Goal: Task Accomplishment & Management: Use online tool/utility

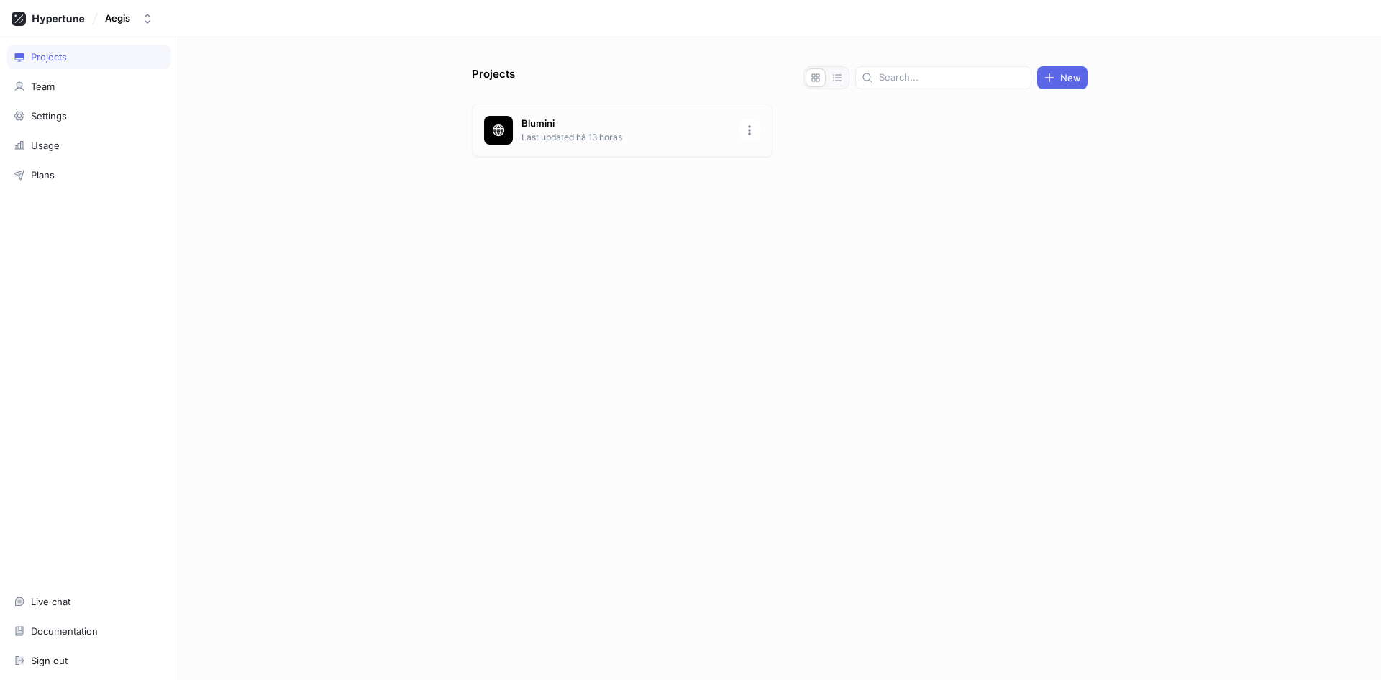
click at [594, 106] on div "[PERSON_NAME] Last updated há 13 horas" at bounding box center [622, 130] width 301 height 53
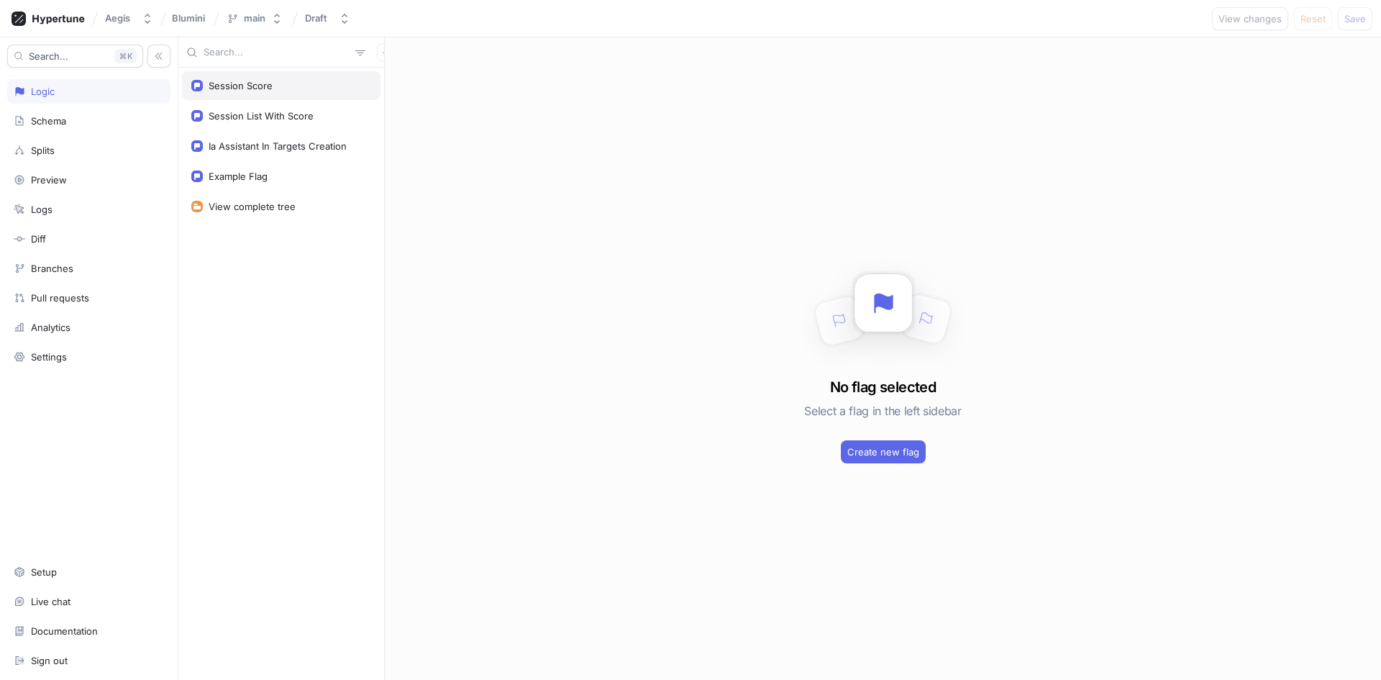
click at [238, 79] on div "Session Score" at bounding box center [281, 85] width 199 height 29
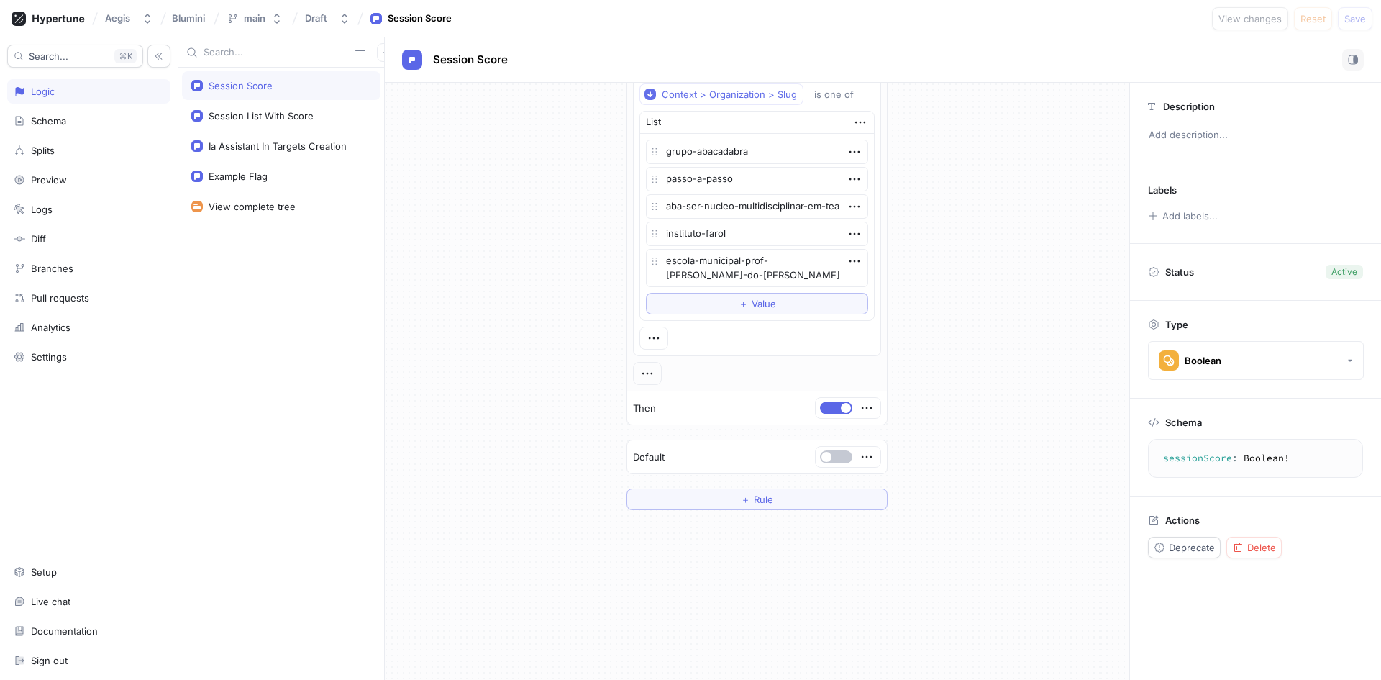
scroll to position [503, 0]
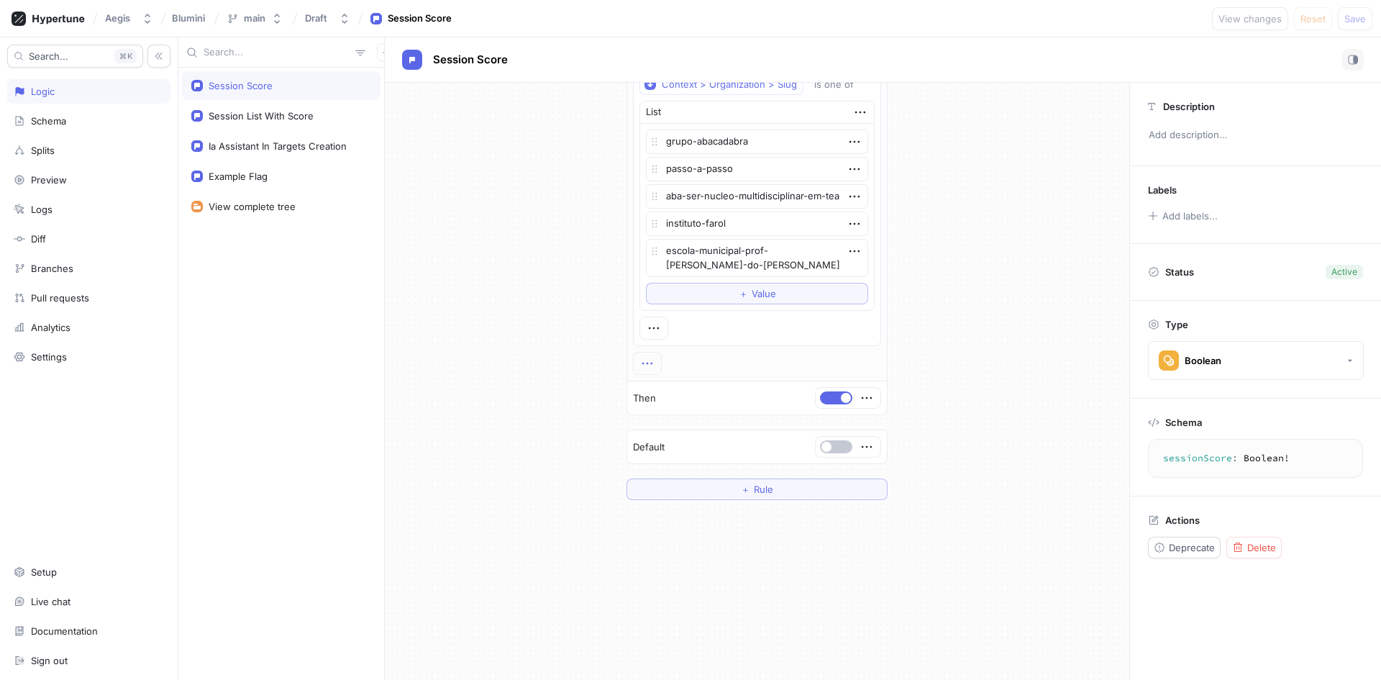
click at [646, 365] on icon "button" at bounding box center [647, 363] width 16 height 16
click at [563, 366] on div "If Context > Environment is one of List Preview Dev Prod Dev Preview To pick up…" at bounding box center [757, 45] width 744 height 932
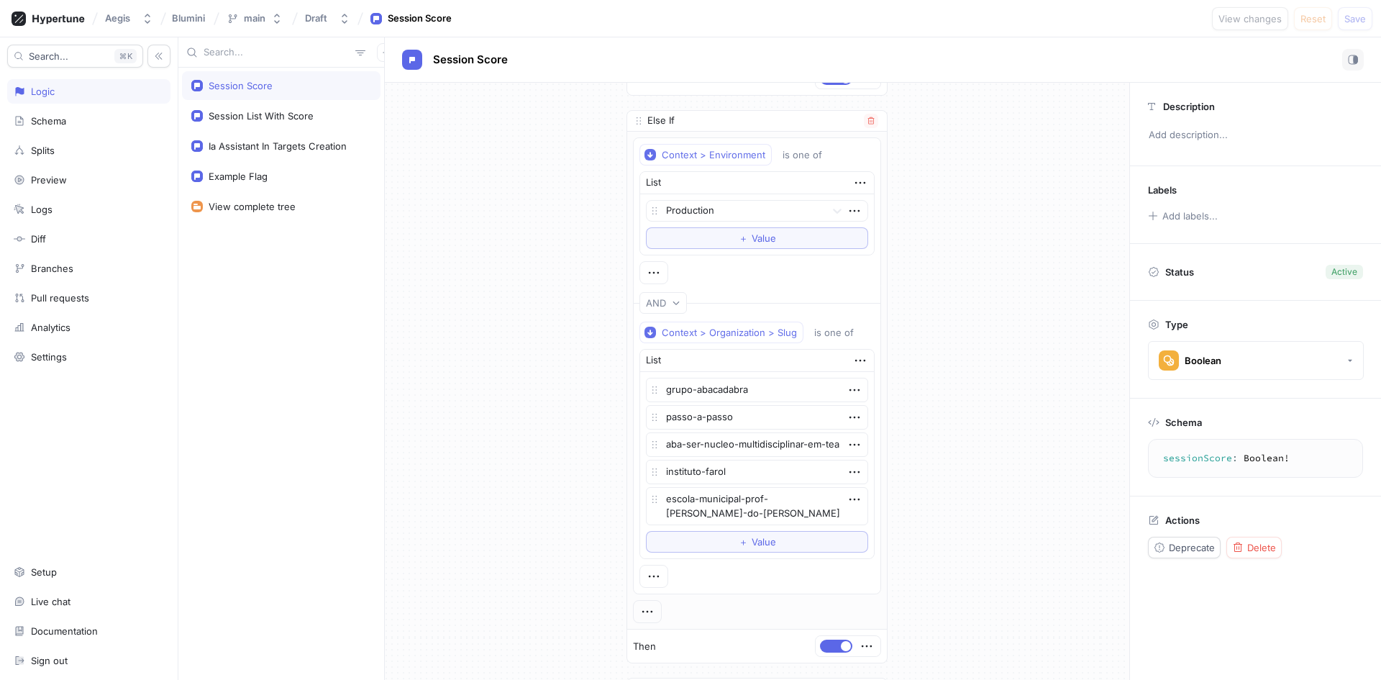
scroll to position [288, 0]
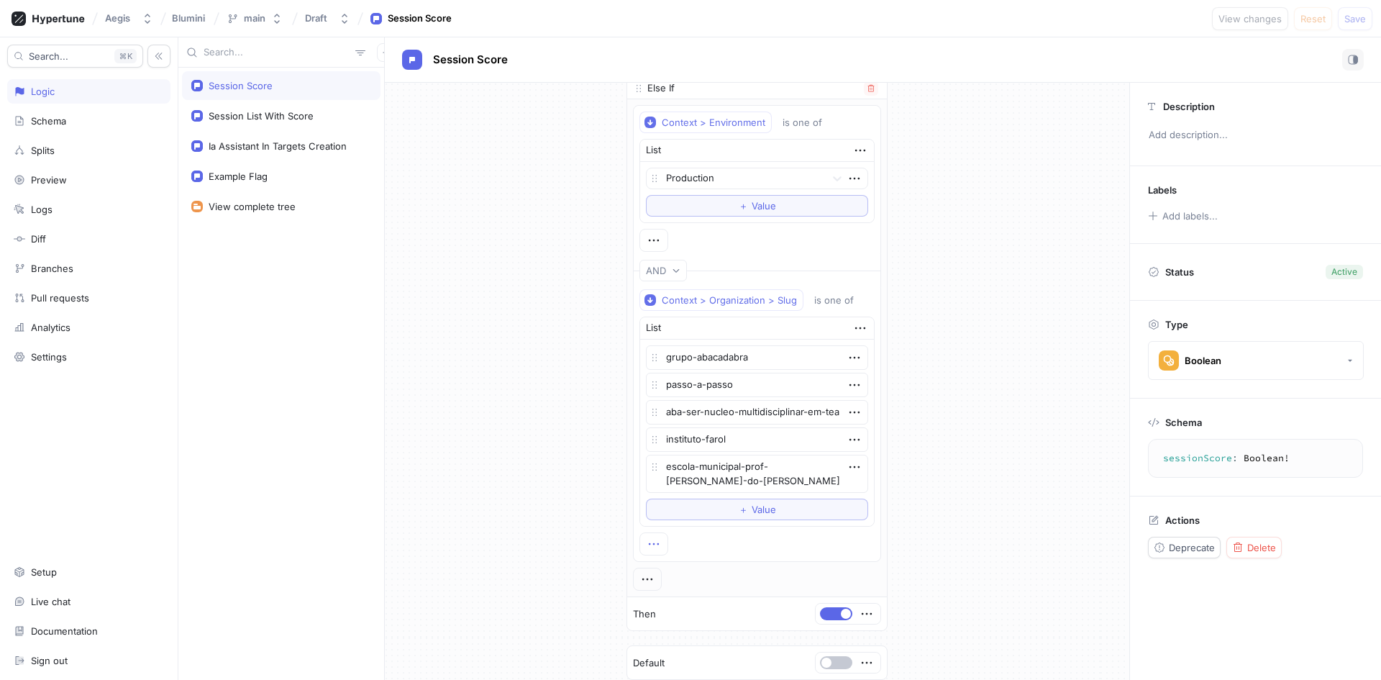
click at [658, 539] on icon "button" at bounding box center [654, 544] width 16 height 16
click at [913, 405] on div "If Context > Environment is one of List Preview Dev Prod Dev Preview To pick up…" at bounding box center [757, 261] width 744 height 932
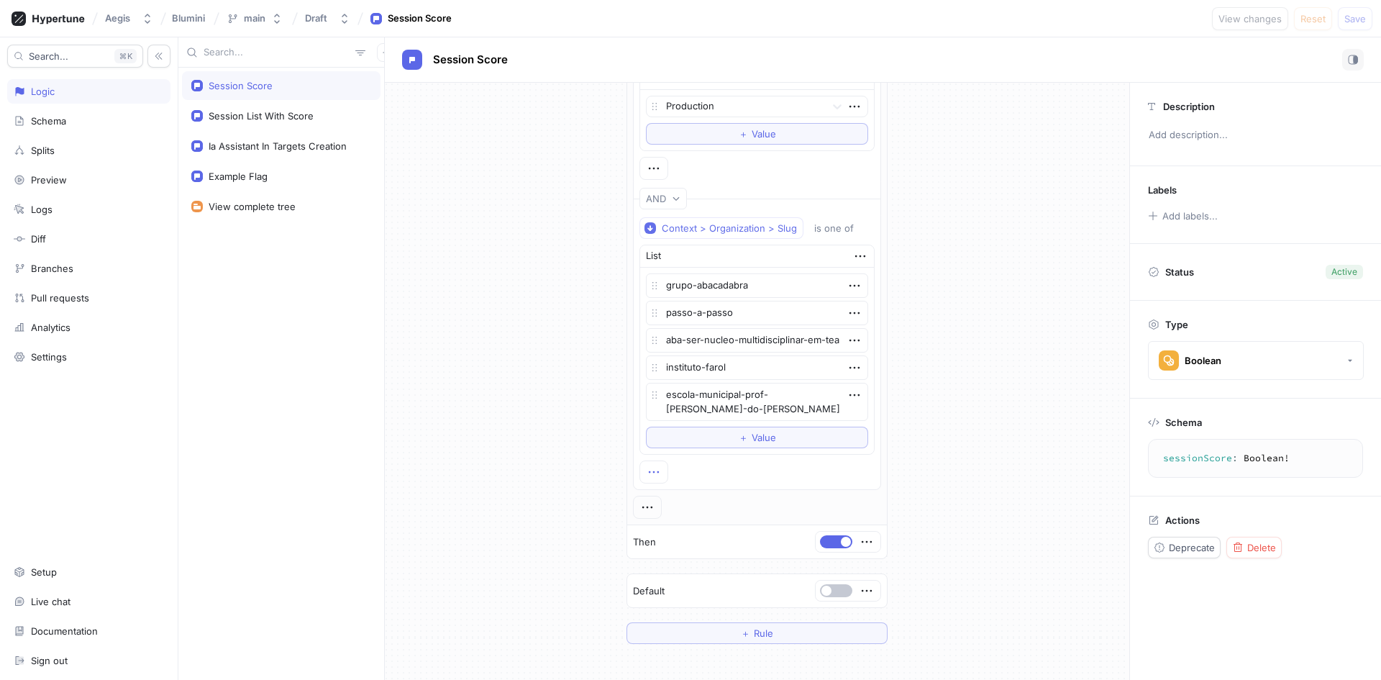
click at [655, 470] on icon "button" at bounding box center [654, 472] width 16 height 16
click at [671, 517] on p "OR" at bounding box center [668, 523] width 13 height 14
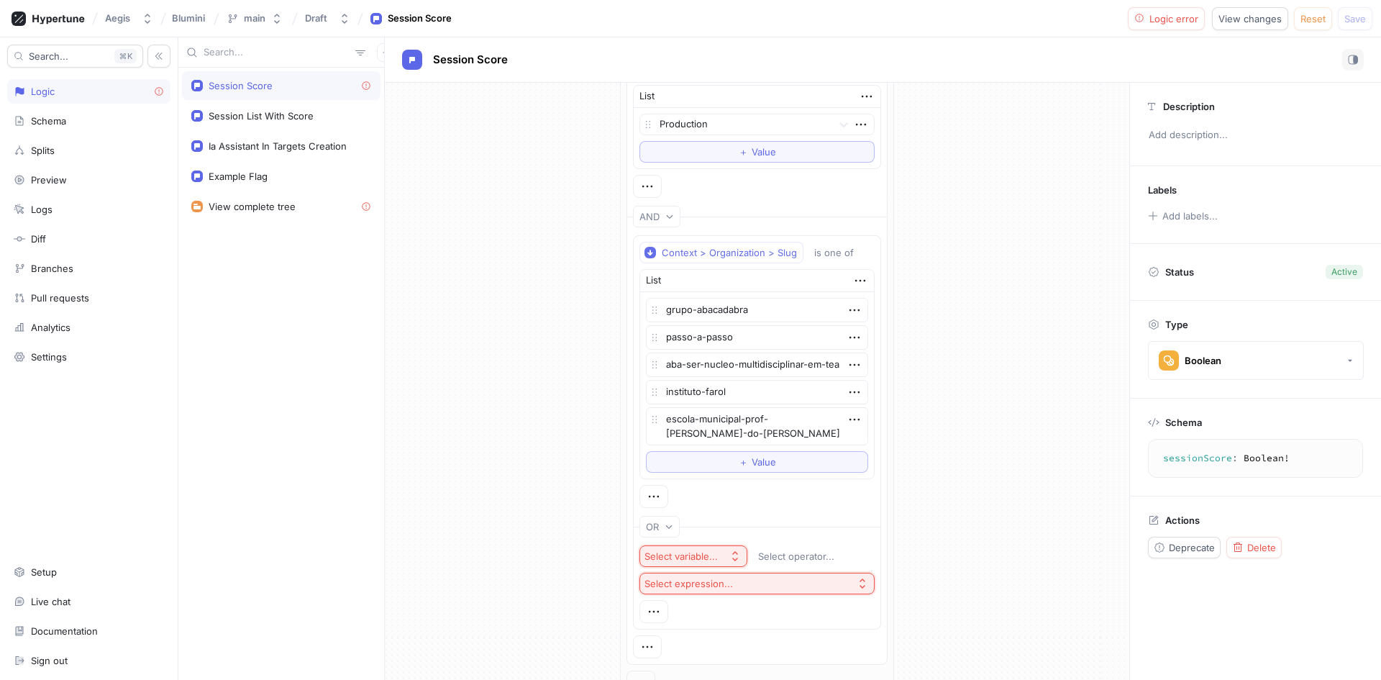
scroll to position [503, 0]
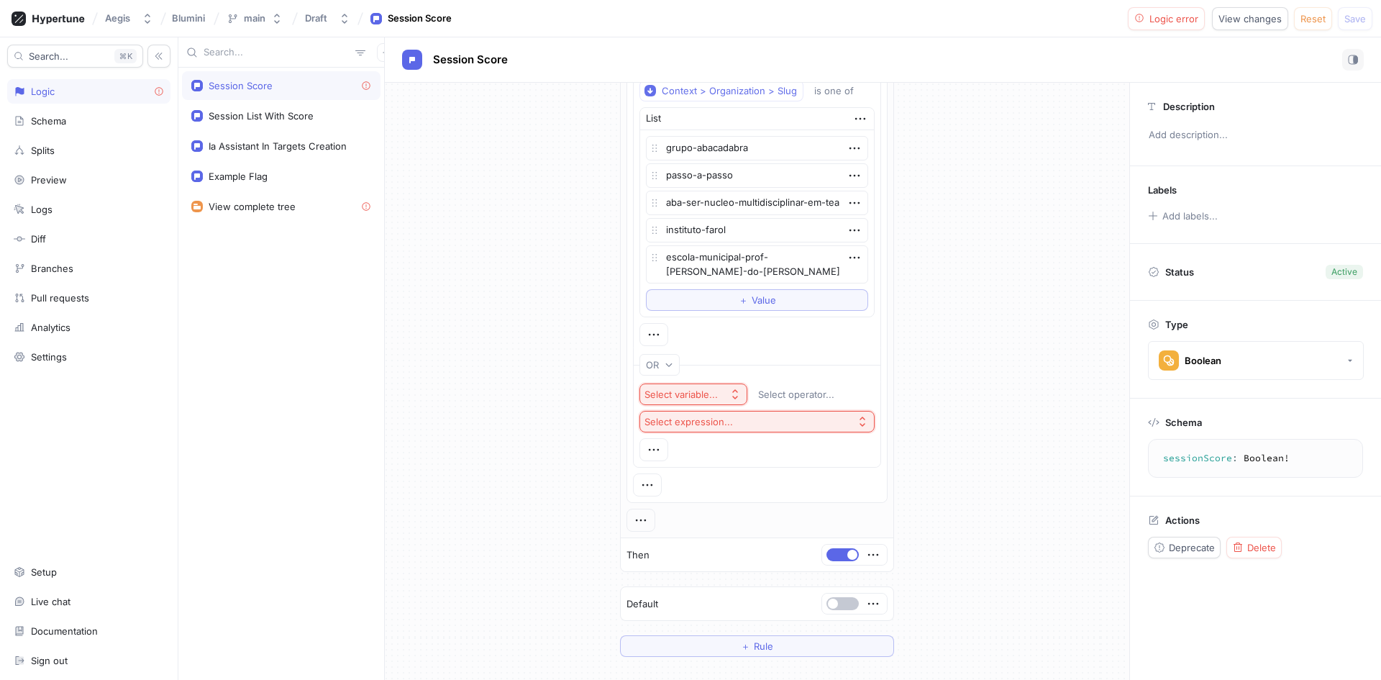
click at [716, 397] on div "Select variable..." at bounding box center [683, 394] width 79 height 12
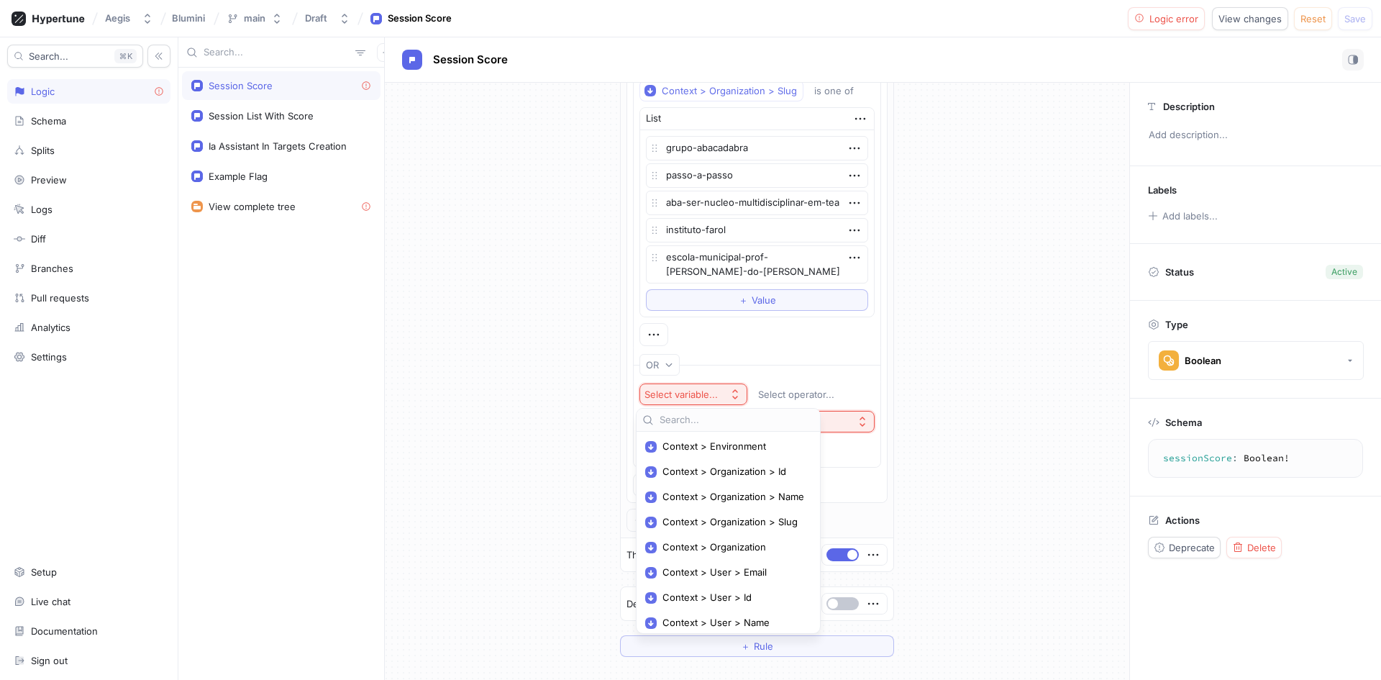
click at [1005, 434] on div "If Context > Environment is one of List Preview Dev Prod Dev Preview To pick up…" at bounding box center [757, 123] width 744 height 1089
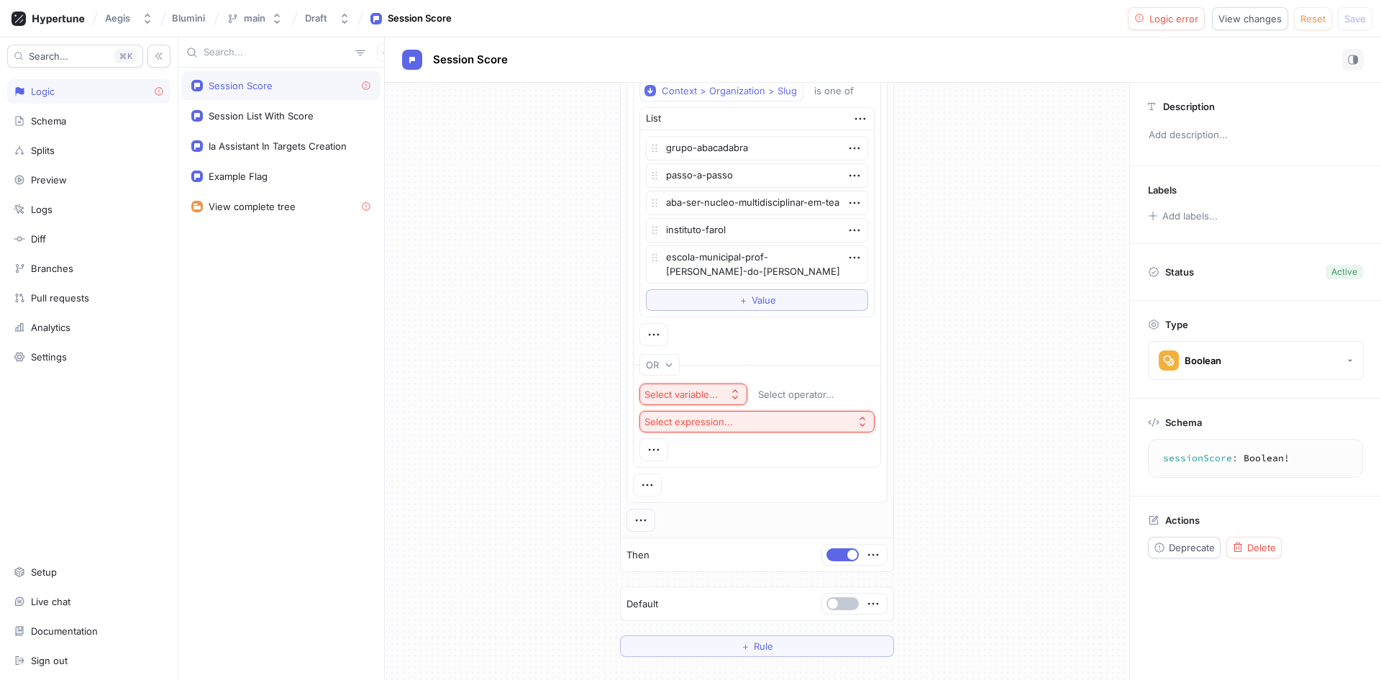
click at [722, 396] on button "Select variable..." at bounding box center [693, 394] width 108 height 22
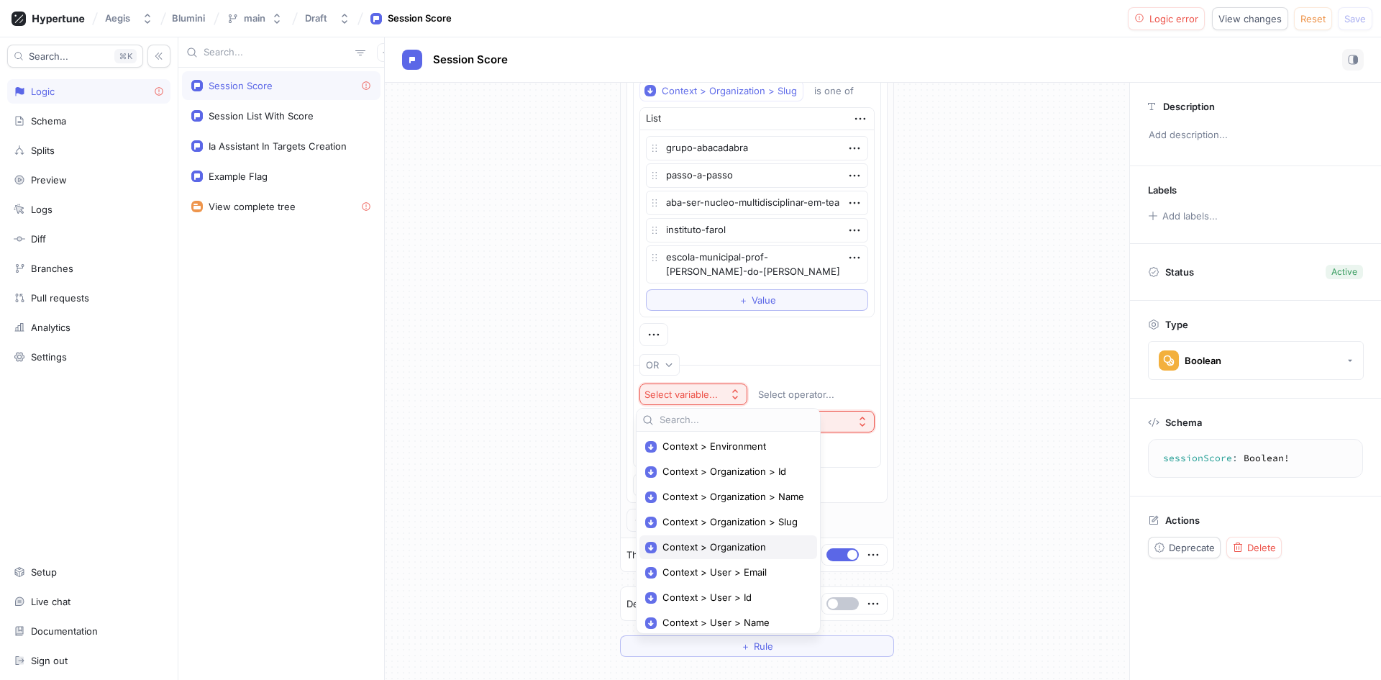
scroll to position [55, 0]
click at [776, 517] on span "Context > User > Email" at bounding box center [733, 517] width 142 height 12
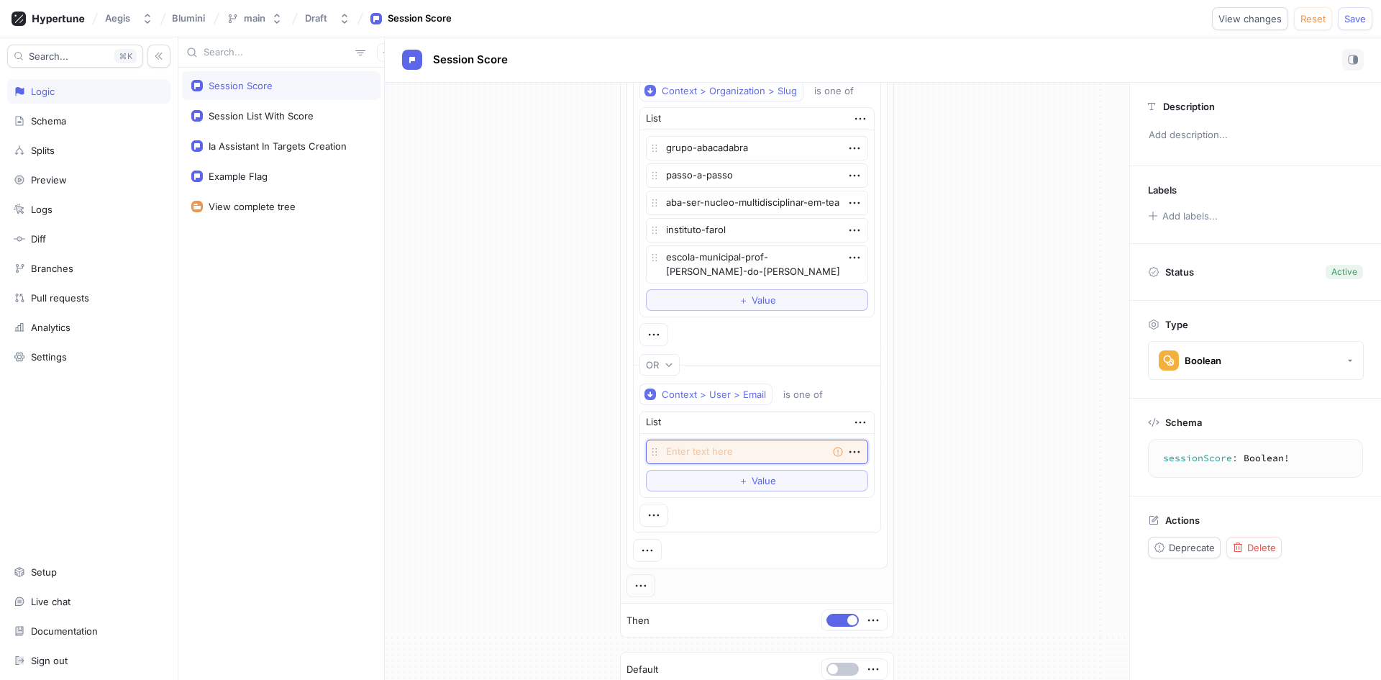
click at [694, 452] on textarea at bounding box center [757, 451] width 222 height 24
type textarea "x"
type textarea "v"
type textarea "x"
type textarea "vi"
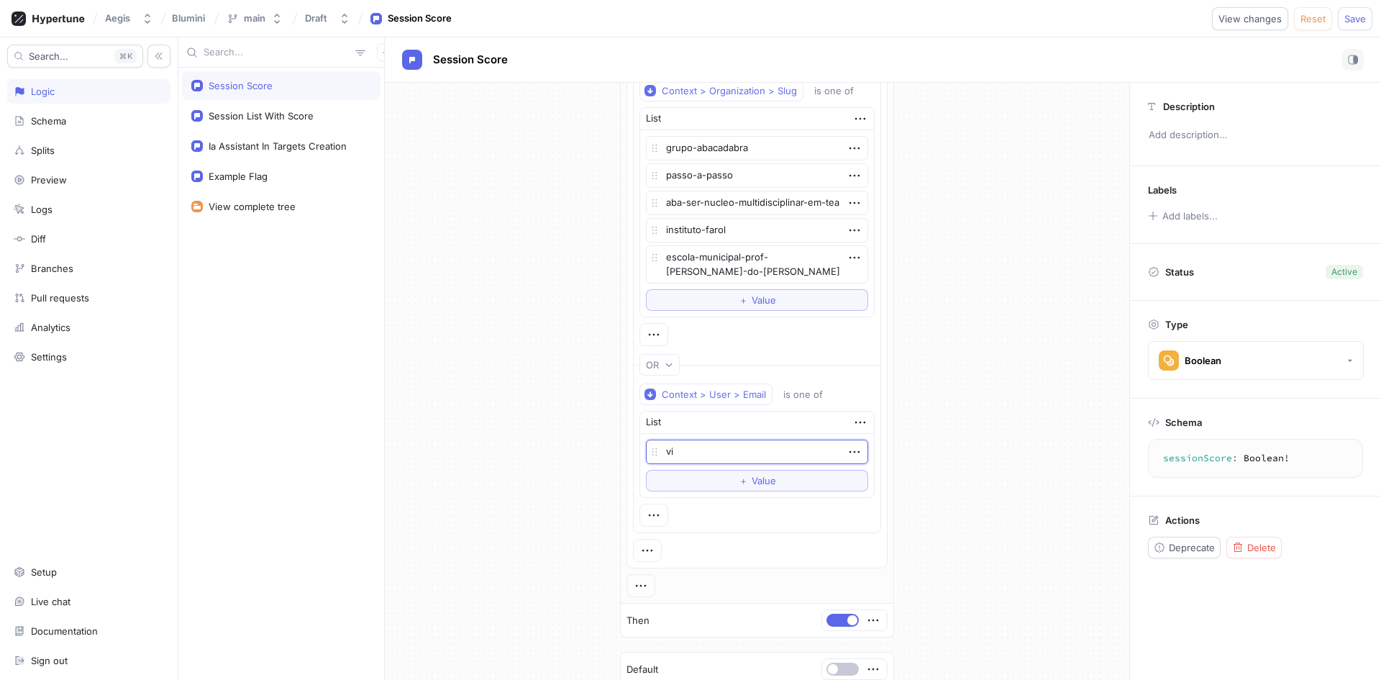
type textarea "x"
type textarea "vin"
type textarea "x"
type textarea "vini"
type textarea "x"
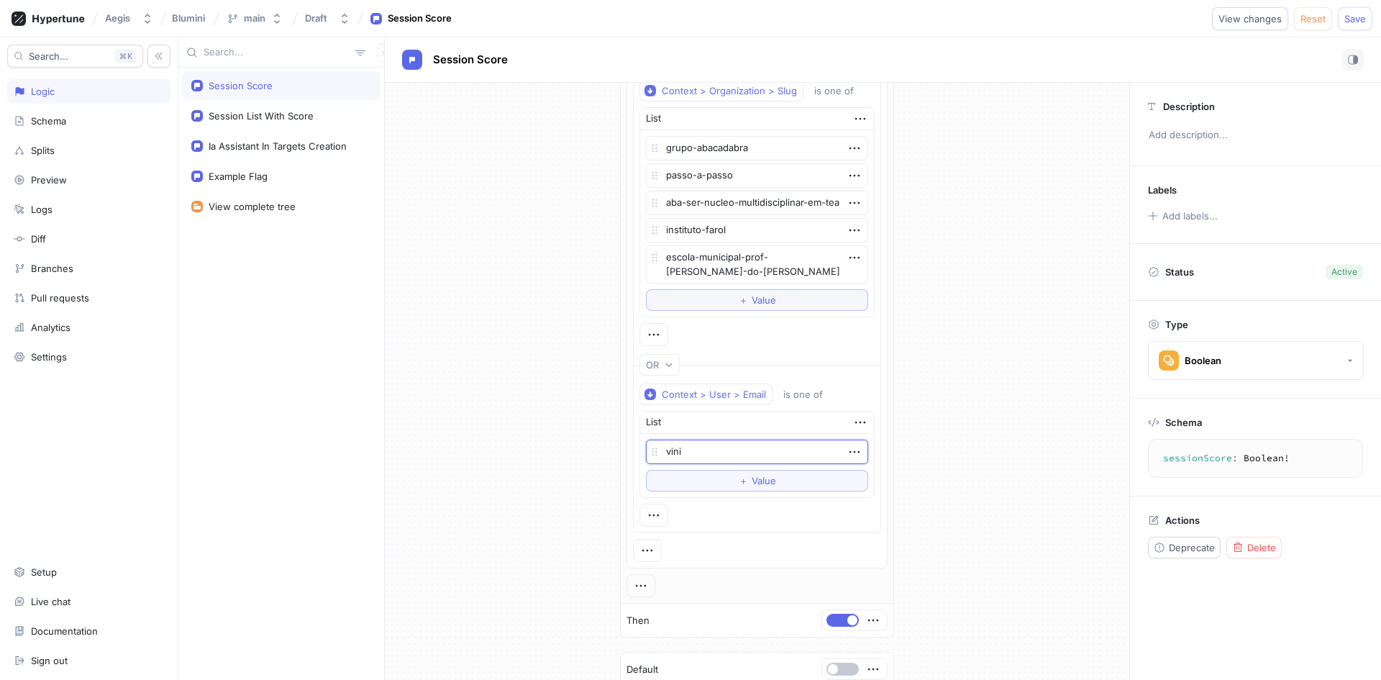
type textarea "vinic"
type textarea "x"
type textarea "vinici"
type textarea "x"
type textarea "viniciu"
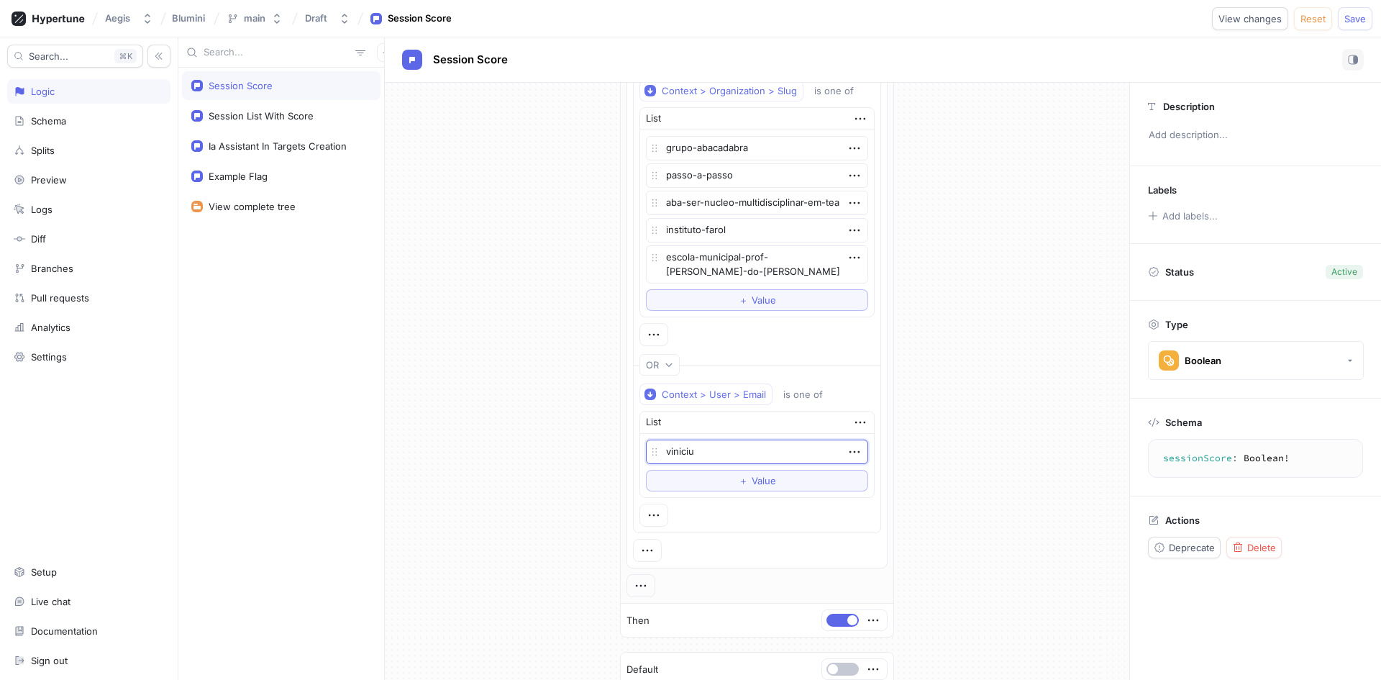
type textarea "x"
type textarea "vinicius"
type textarea "x"
type textarea "vinicius@"
type textarea "x"
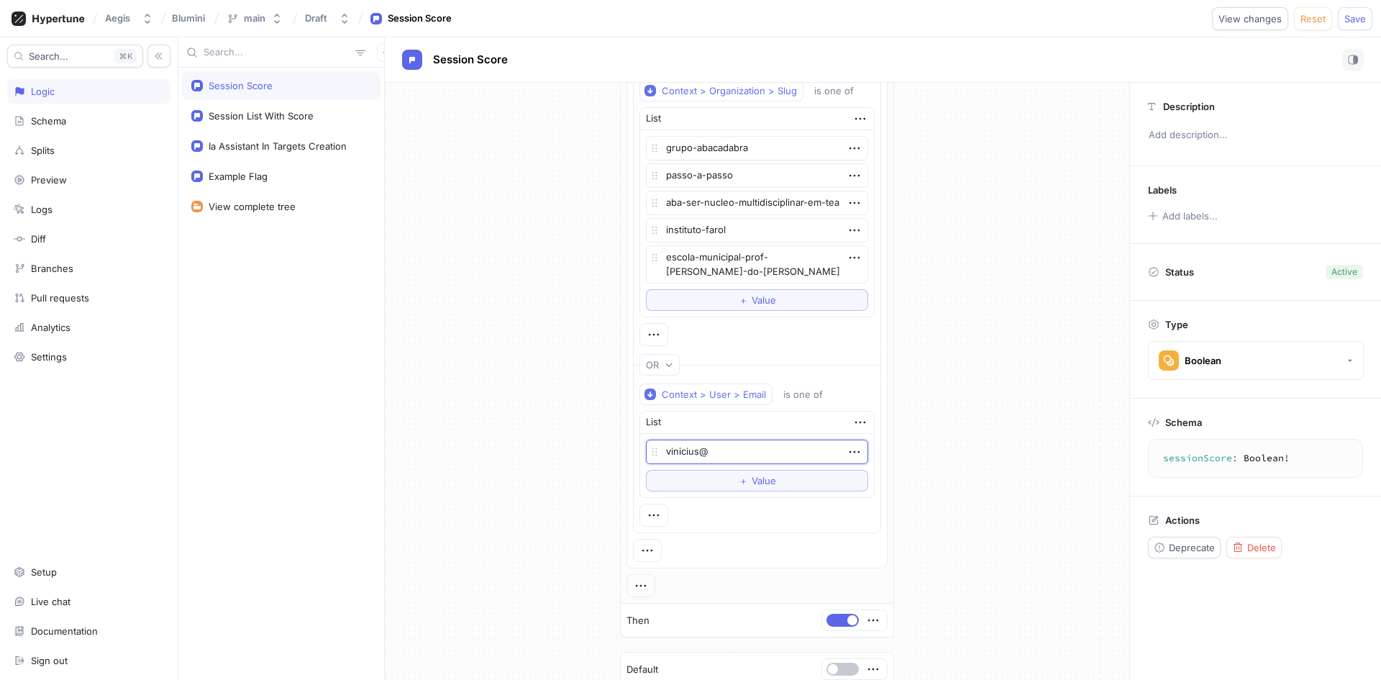
type textarea "vinicius@a"
type textarea "x"
type textarea "vinicius@ae"
type textarea "x"
type textarea "vinicius@aeg"
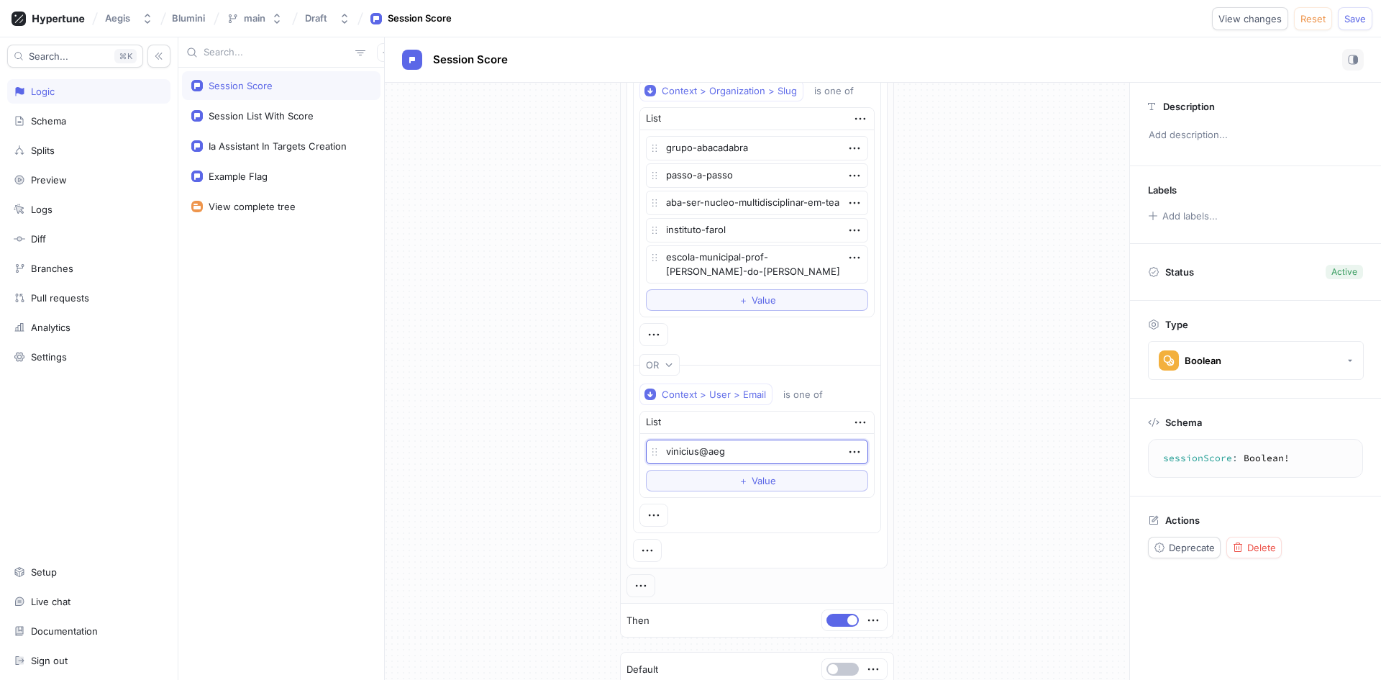
type textarea "x"
type textarea "vinicius@aegi"
type textarea "x"
type textarea "vinicius@aegis"
type textarea "x"
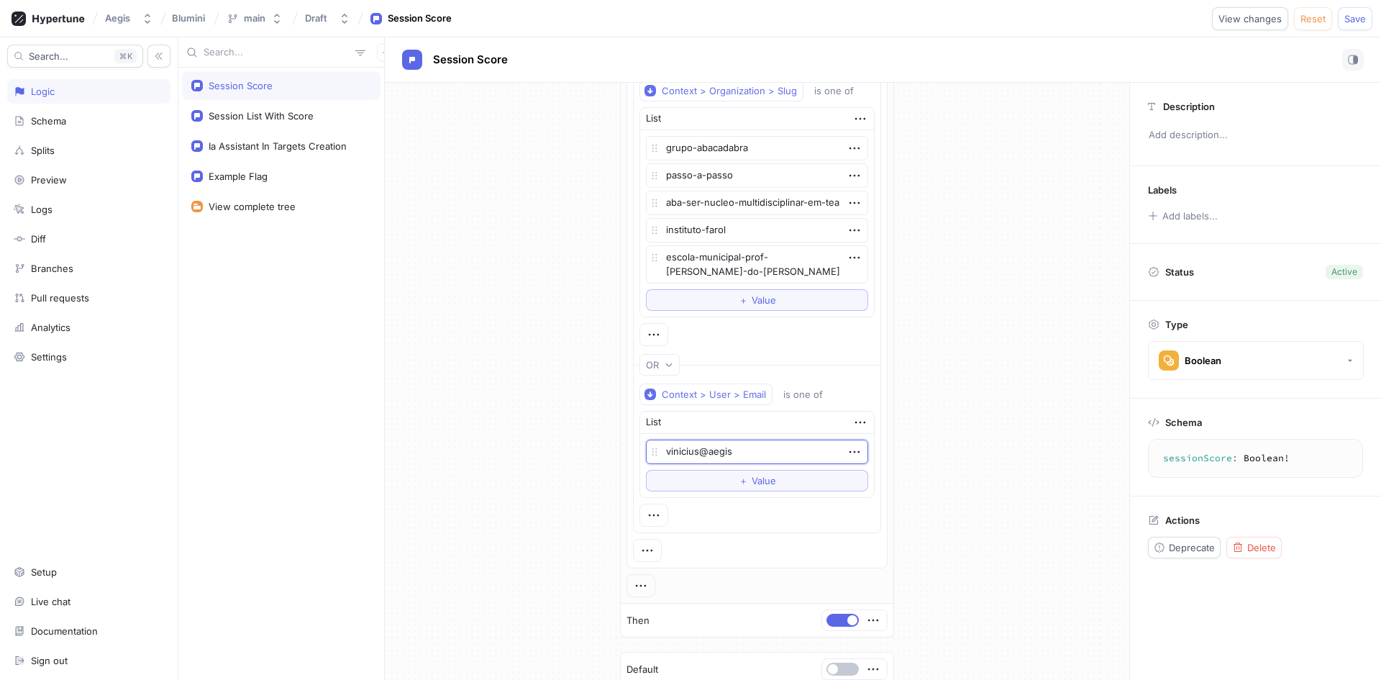
type textarea "vinicius@aegis."
type textarea "x"
type textarea "vinicius@aegis.d"
type textarea "x"
type textarea "[EMAIL_ADDRESS][DOMAIN_NAME]"
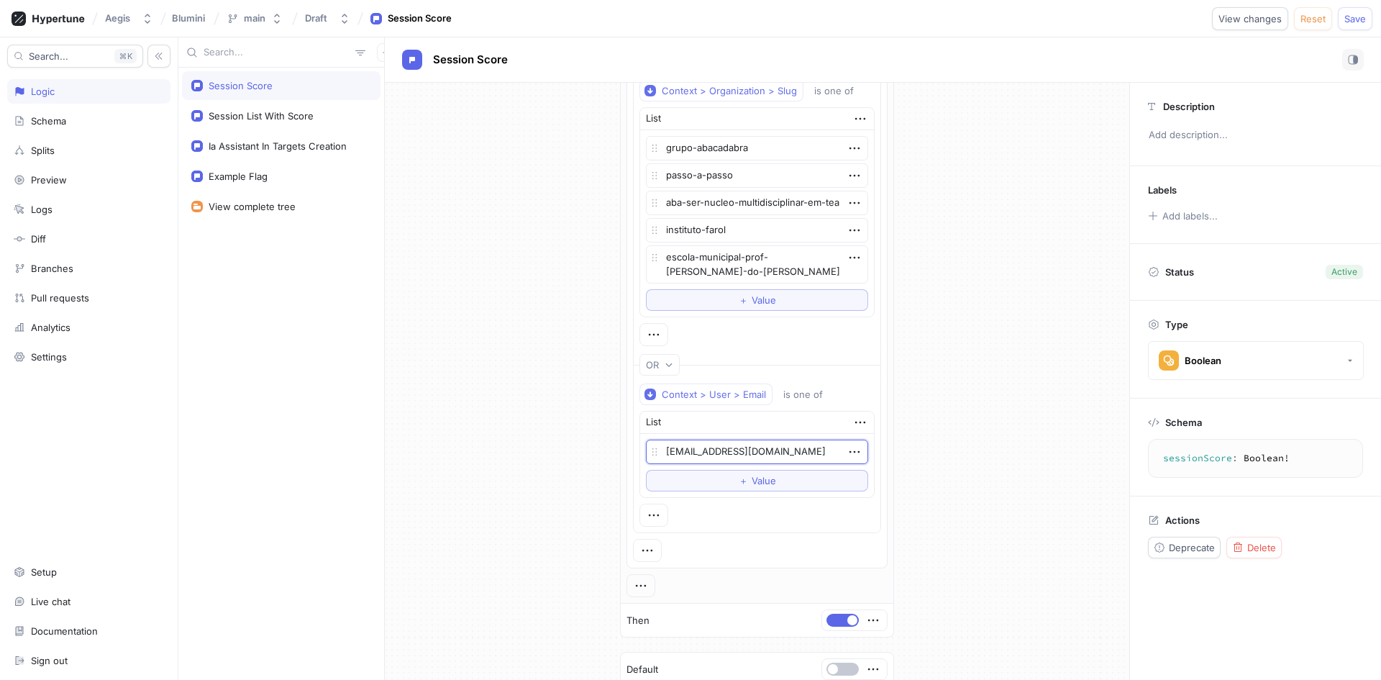
type textarea "x"
type textarea "[EMAIL_ADDRESS][DOMAIN_NAME]"
type textarea "x"
type textarea "[EMAIL_ADDRESS][DOMAIN_NAME]."
type textarea "x"
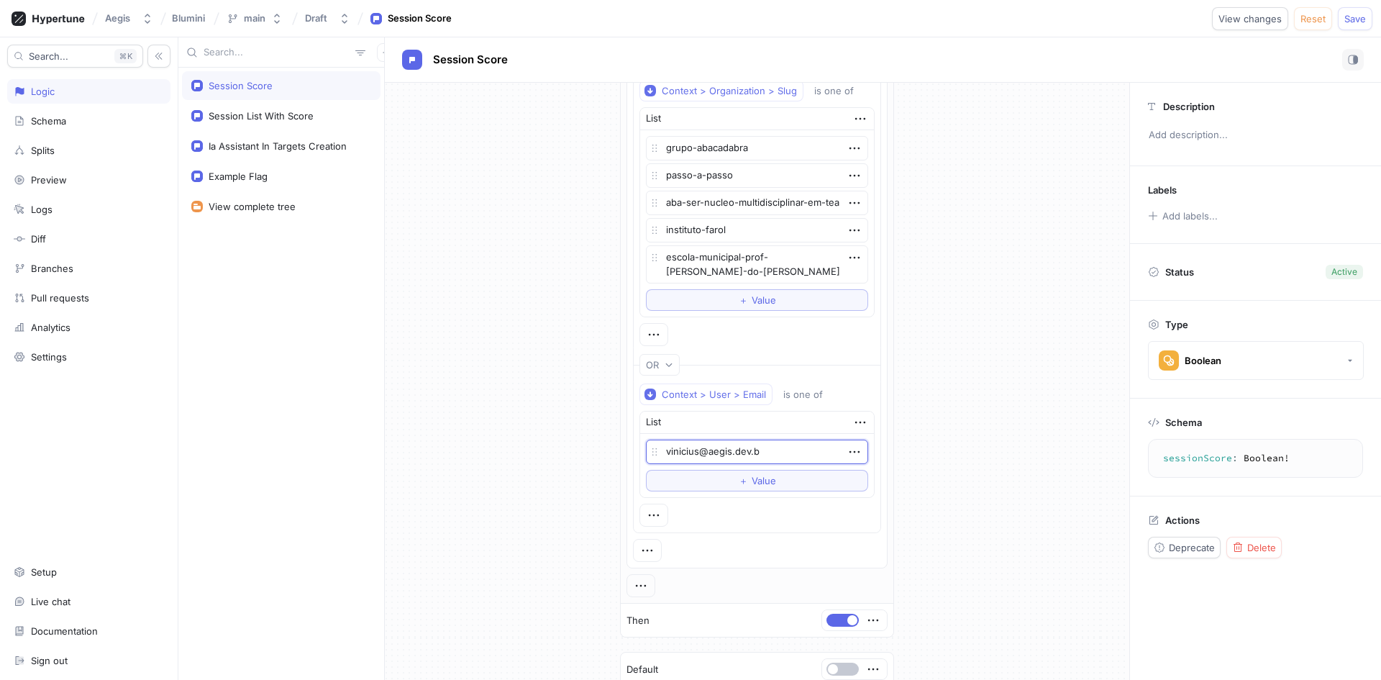
type textarea "[EMAIL_ADDRESS][DOMAIN_NAME]"
type textarea "x"
type textarea "[EMAIL_ADDRESS][DOMAIN_NAME]"
click at [968, 493] on div "If Context > Environment is one of List Preview Dev Prod Dev Preview To pick up…" at bounding box center [757, 156] width 744 height 1154
click at [790, 480] on button "＋ Value" at bounding box center [757, 481] width 222 height 22
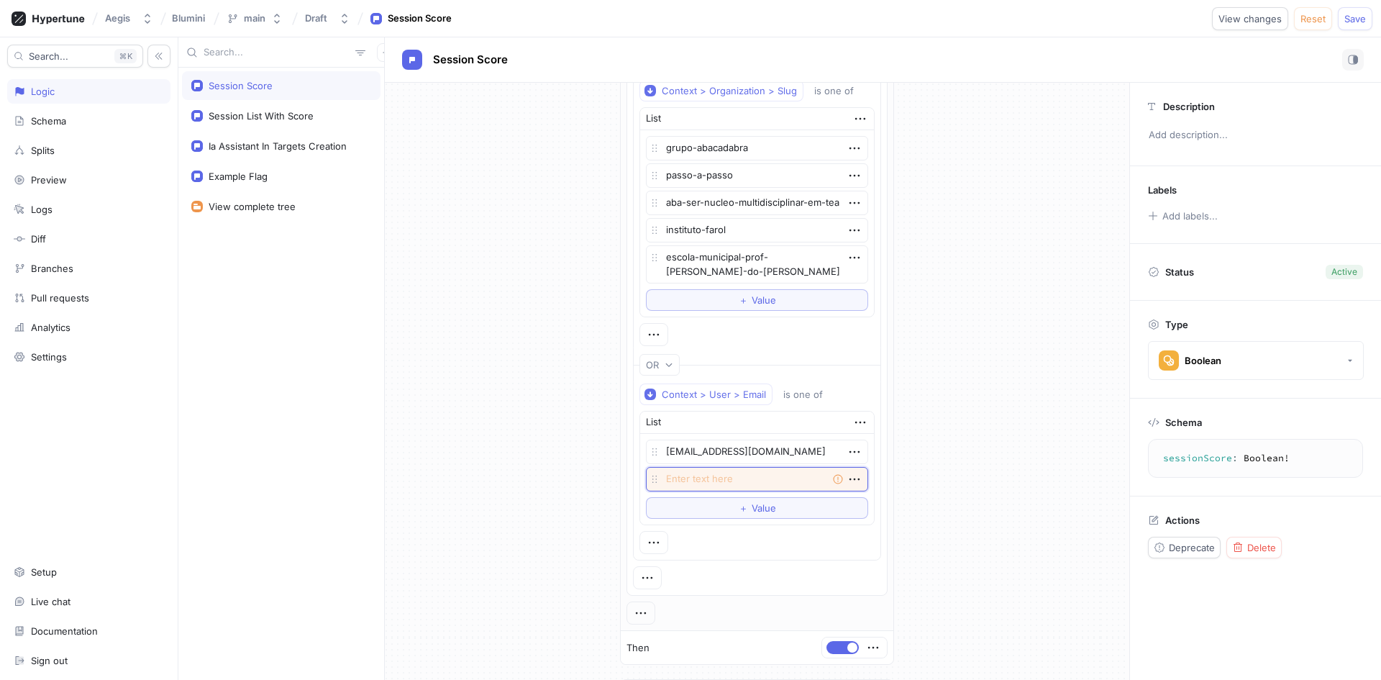
click at [739, 475] on textarea at bounding box center [757, 479] width 222 height 24
paste textarea "[EMAIL_ADDRESS][DOMAIN_NAME]"
type textarea "x"
type textarea "[EMAIL_ADDRESS][DOMAIN_NAME]"
click at [732, 503] on button "＋ Value" at bounding box center [757, 508] width 222 height 22
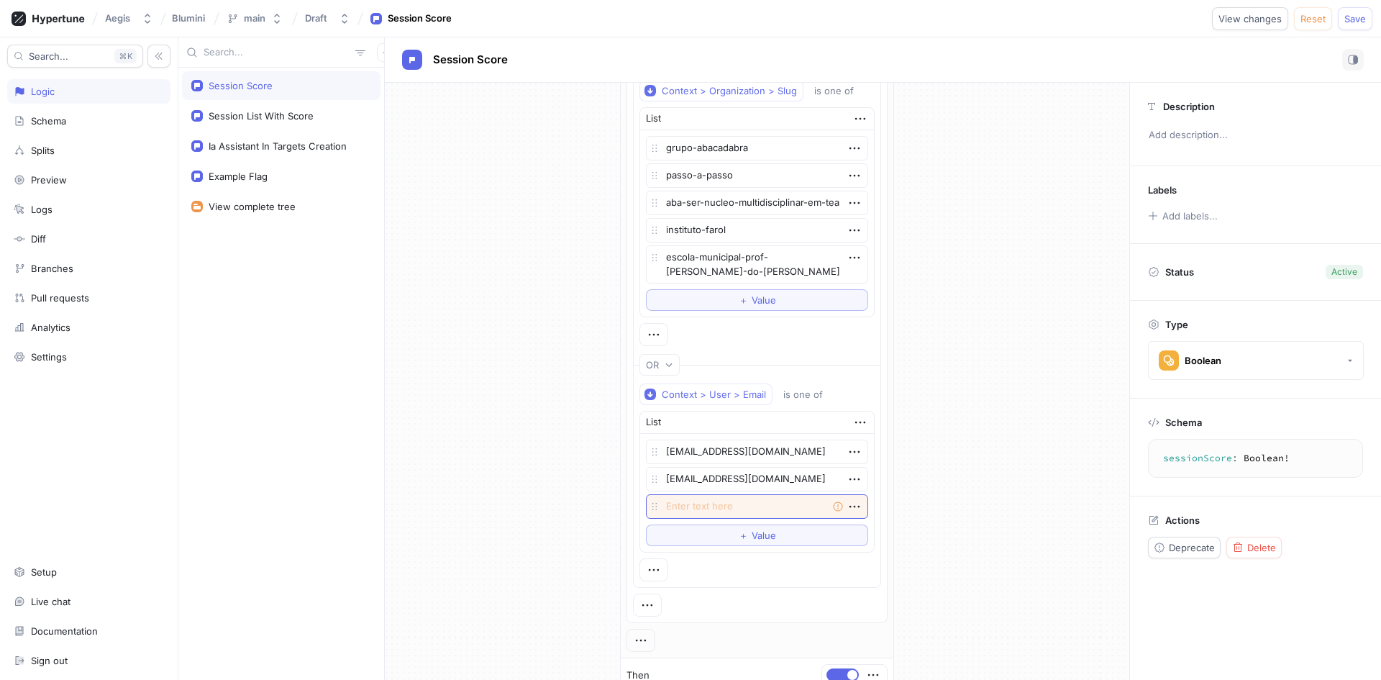
click at [713, 502] on textarea at bounding box center [757, 506] width 222 height 24
type textarea "x"
type textarea "m"
type textarea "x"
type textarea "ma"
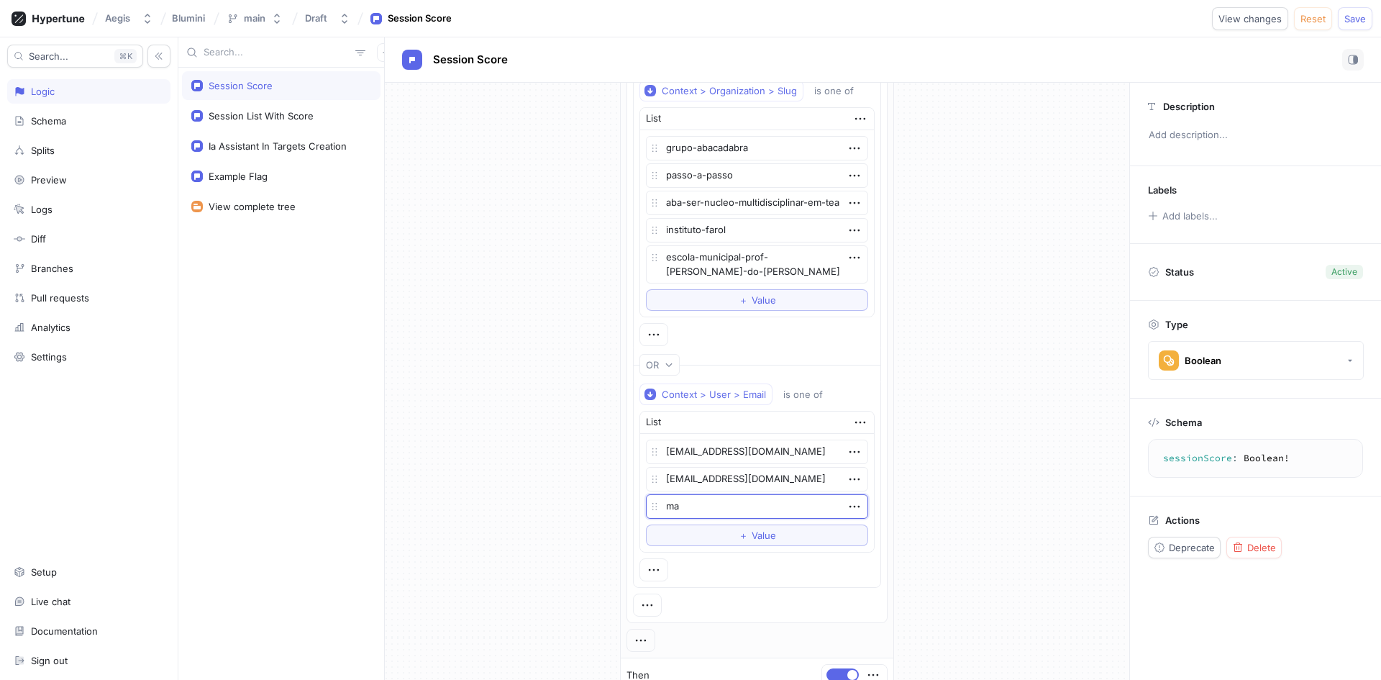
type textarea "x"
type textarea "mat"
type textarea "x"
type textarea "mate"
type textarea "x"
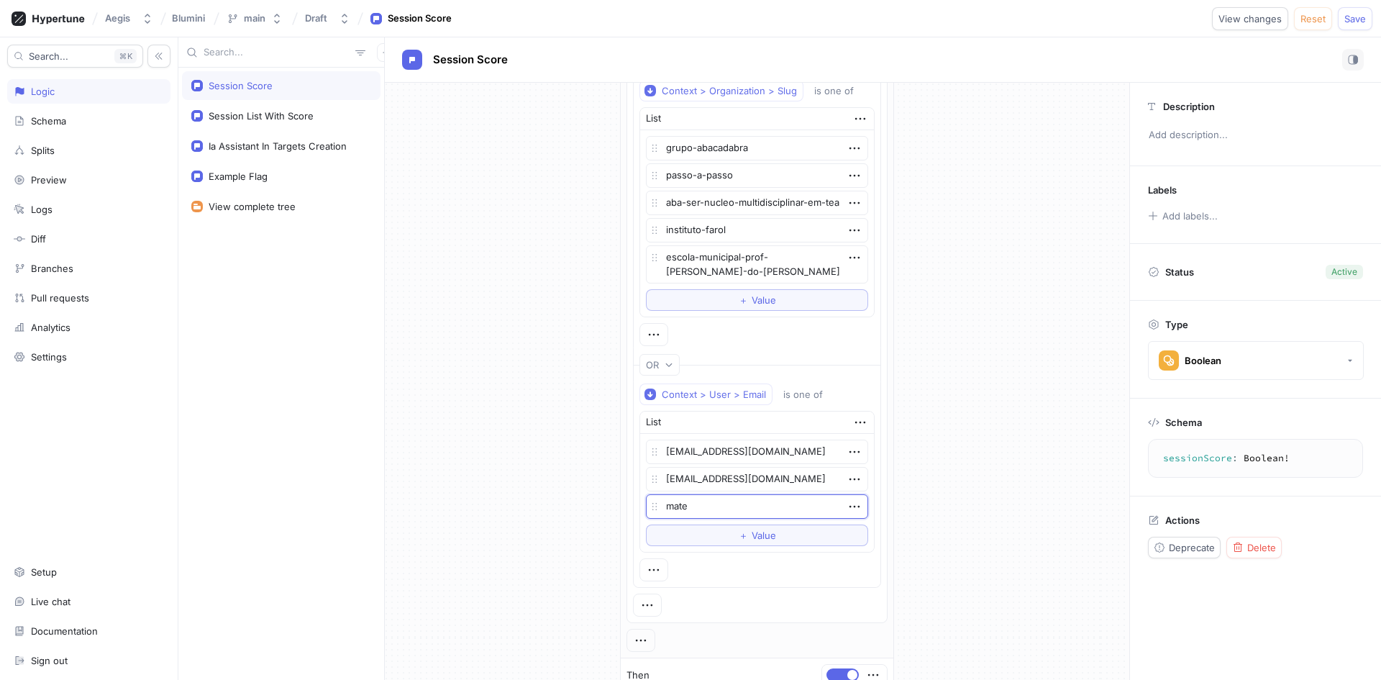
type textarea "mateh"
type textarea "x"
type textarea "matehs"
type textarea "x"
type textarea "matehsu"
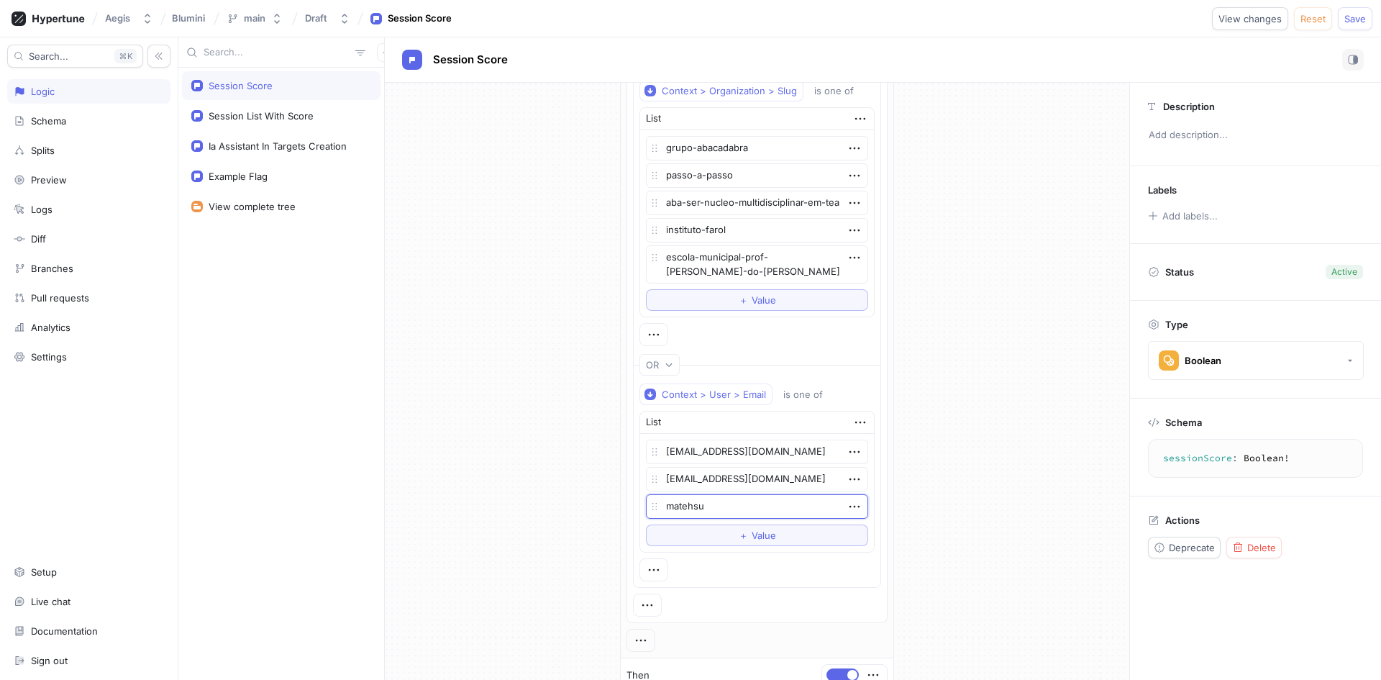
type textarea "x"
type textarea "matehs"
type textarea "x"
type textarea "mateh"
type textarea "x"
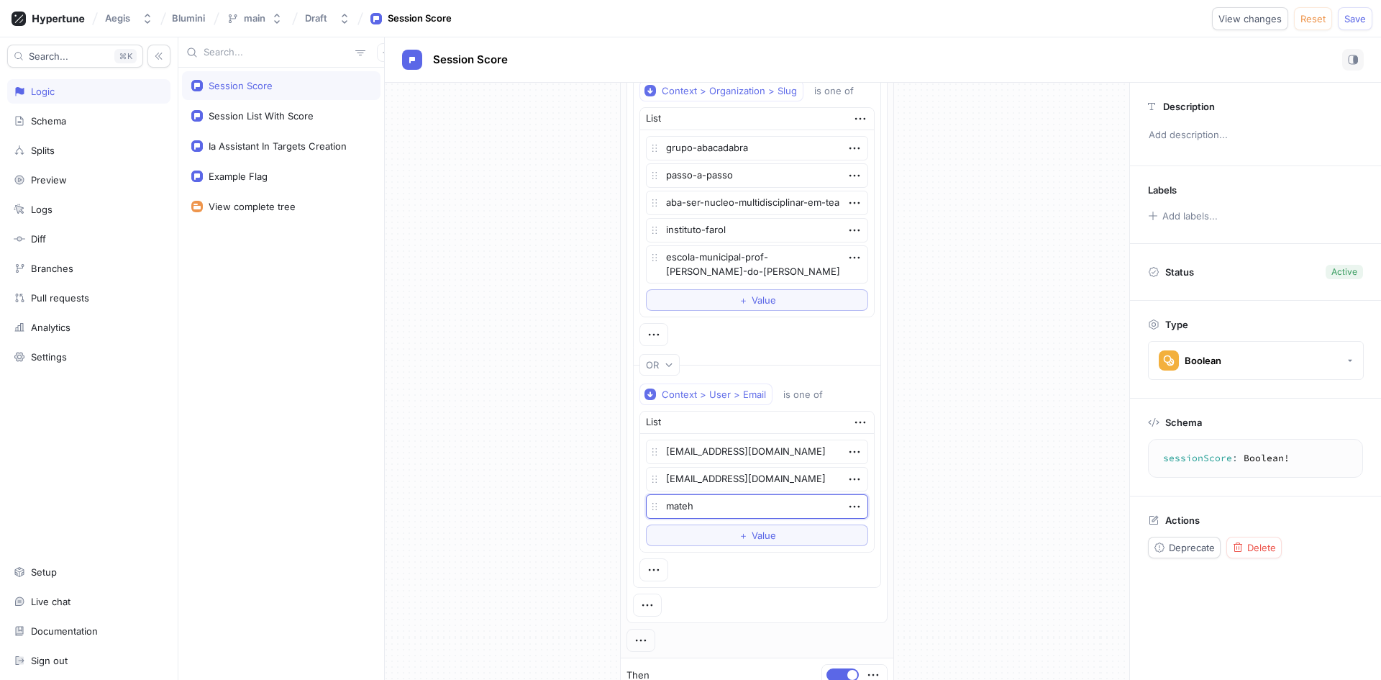
type textarea "mate"
type textarea "x"
type textarea "mat"
type textarea "x"
type textarea "math"
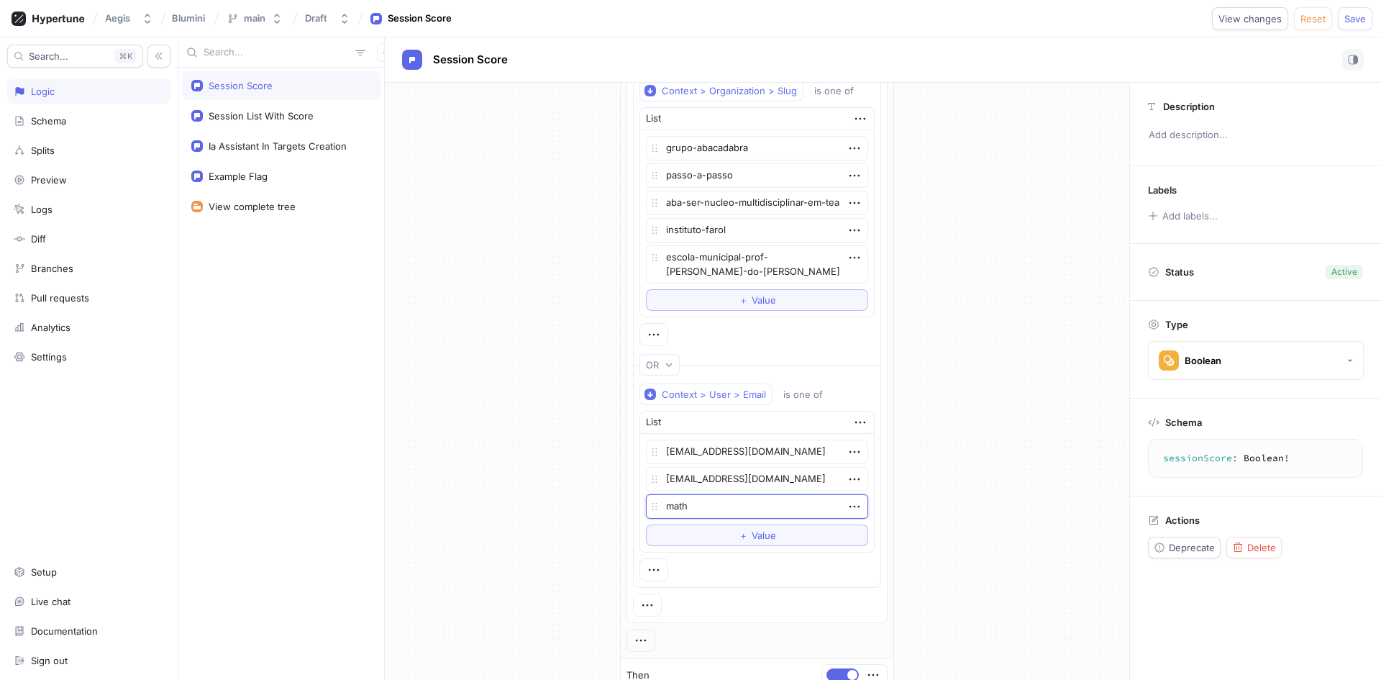
type textarea "x"
type textarea "[PERSON_NAME]"
type textarea "x"
type textarea "matheus"
type textarea "x"
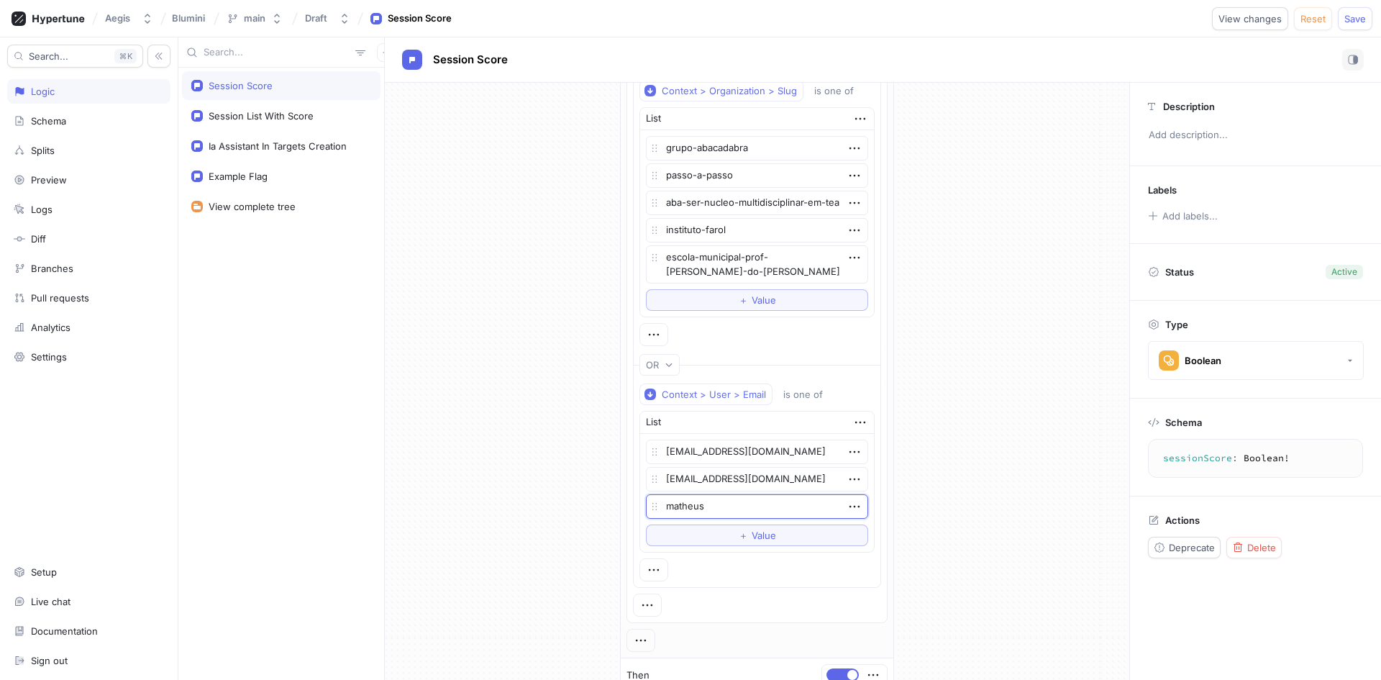
type textarea "matheus@"
type textarea "x"
type textarea "matheus@a"
type textarea "x"
type textarea "matheus@ae"
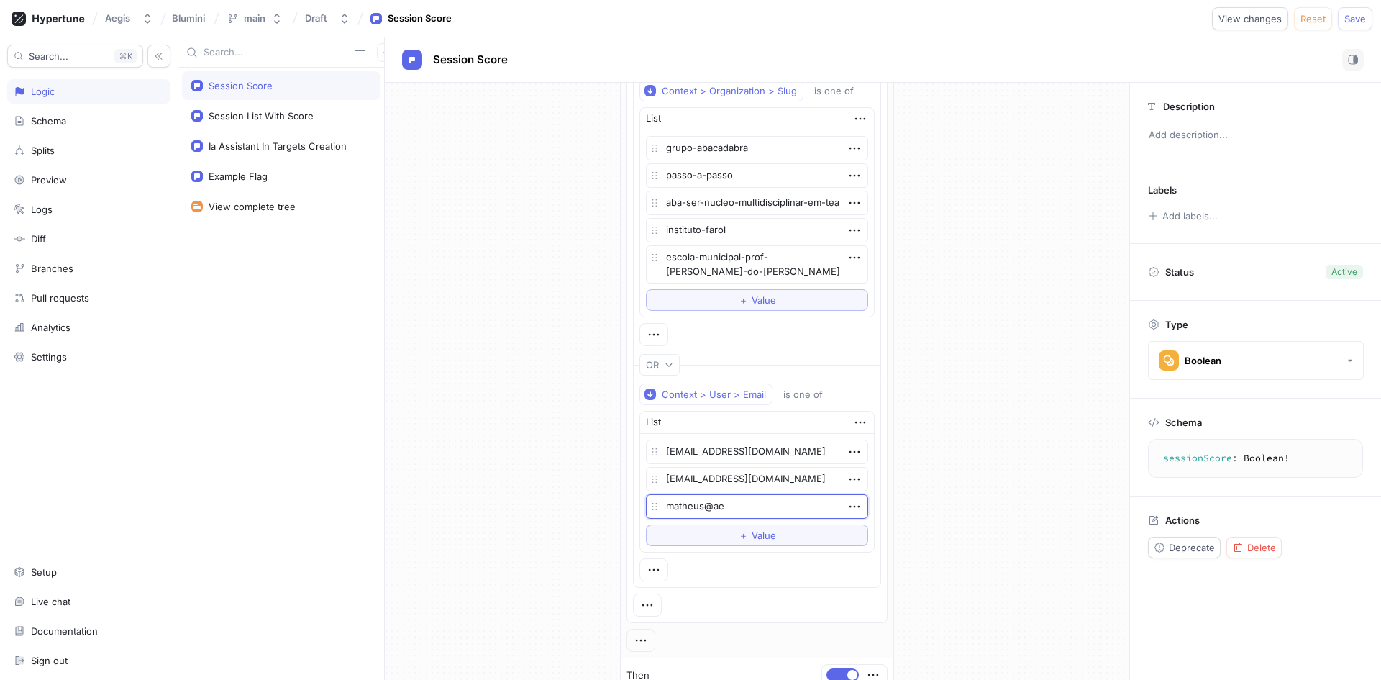
type textarea "x"
type textarea "matheus@aeg"
type textarea "x"
type textarea "matheus@aegis"
type textarea "x"
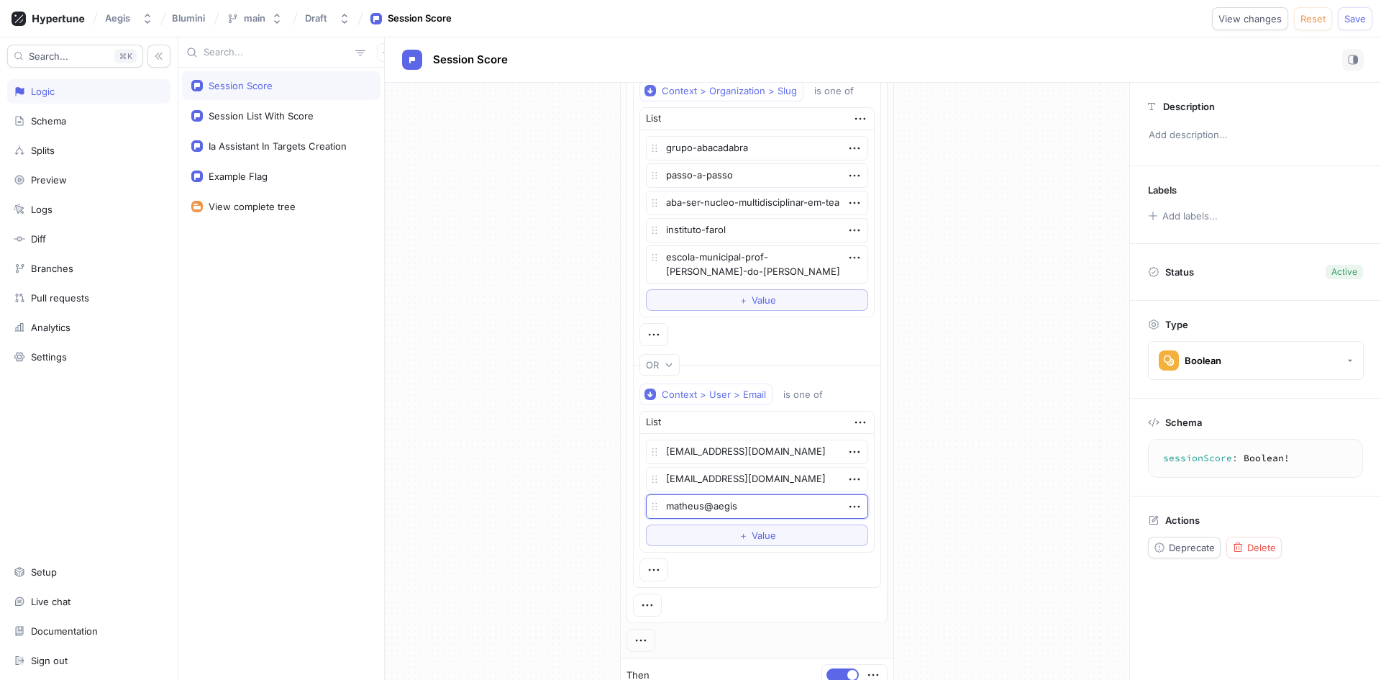
type textarea "matheus@aegis."
type textarea "x"
type textarea "matheus@aegis.d"
type textarea "x"
type textarea "[EMAIL_ADDRESS][DOMAIN_NAME]"
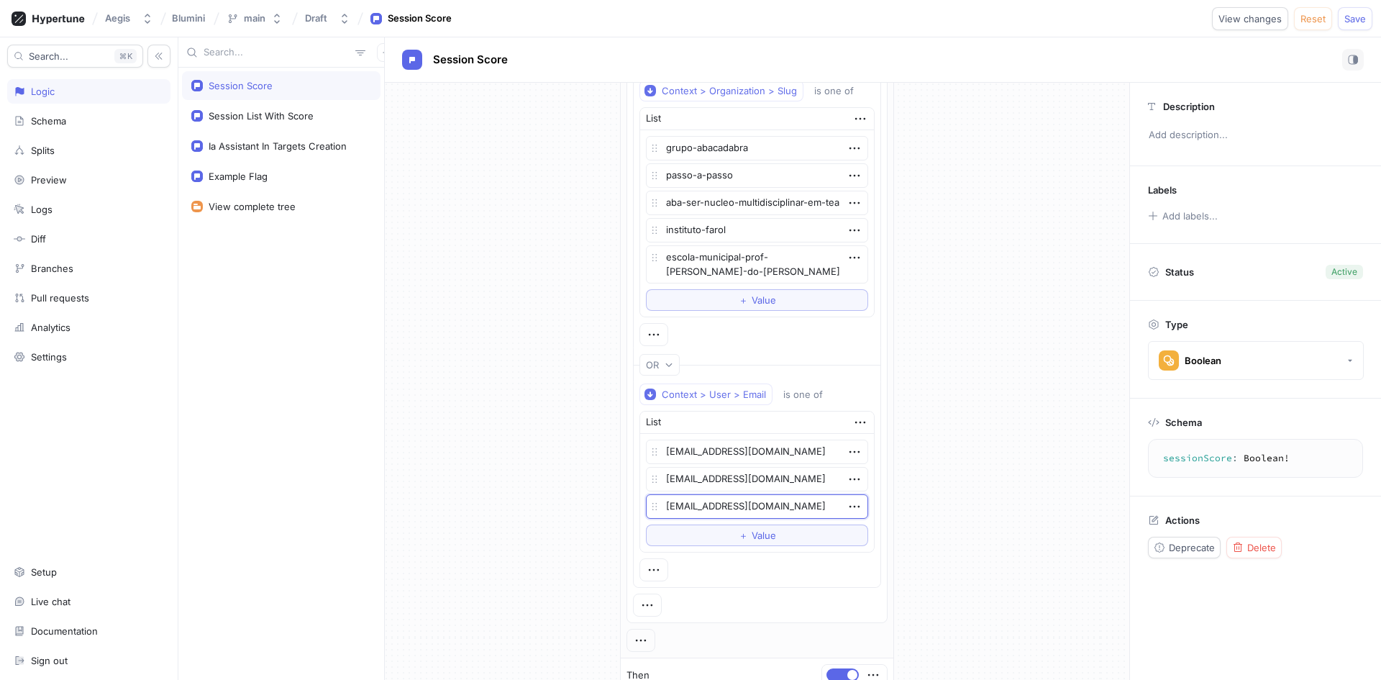
type textarea "x"
type textarea "[EMAIL_ADDRESS][DOMAIN_NAME]"
type textarea "x"
type textarea "[EMAIL_ADDRESS][DOMAIN_NAME]."
type textarea "x"
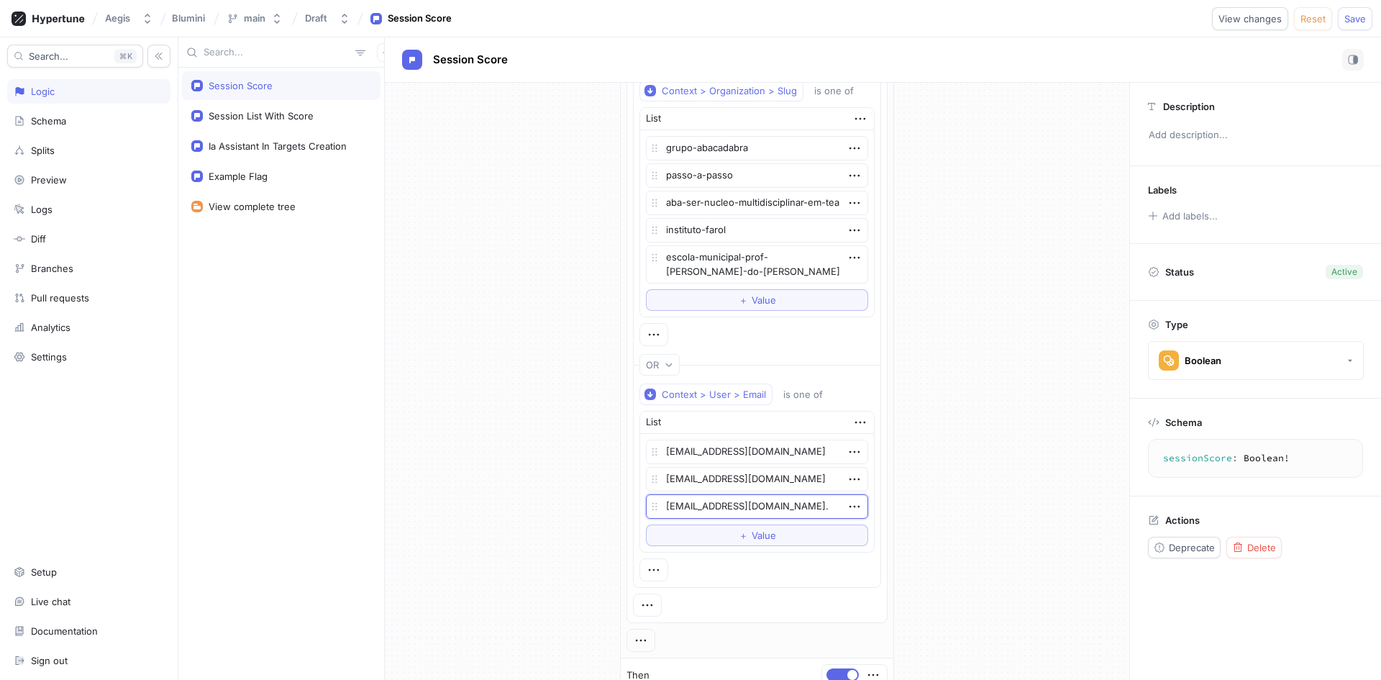
type textarea "matheus@aegis.dev.b"
type textarea "x"
type textarea "[EMAIL_ADDRESS][DOMAIN_NAME]"
click at [720, 532] on button "＋ Value" at bounding box center [757, 535] width 222 height 22
click at [720, 532] on textarea at bounding box center [757, 533] width 222 height 24
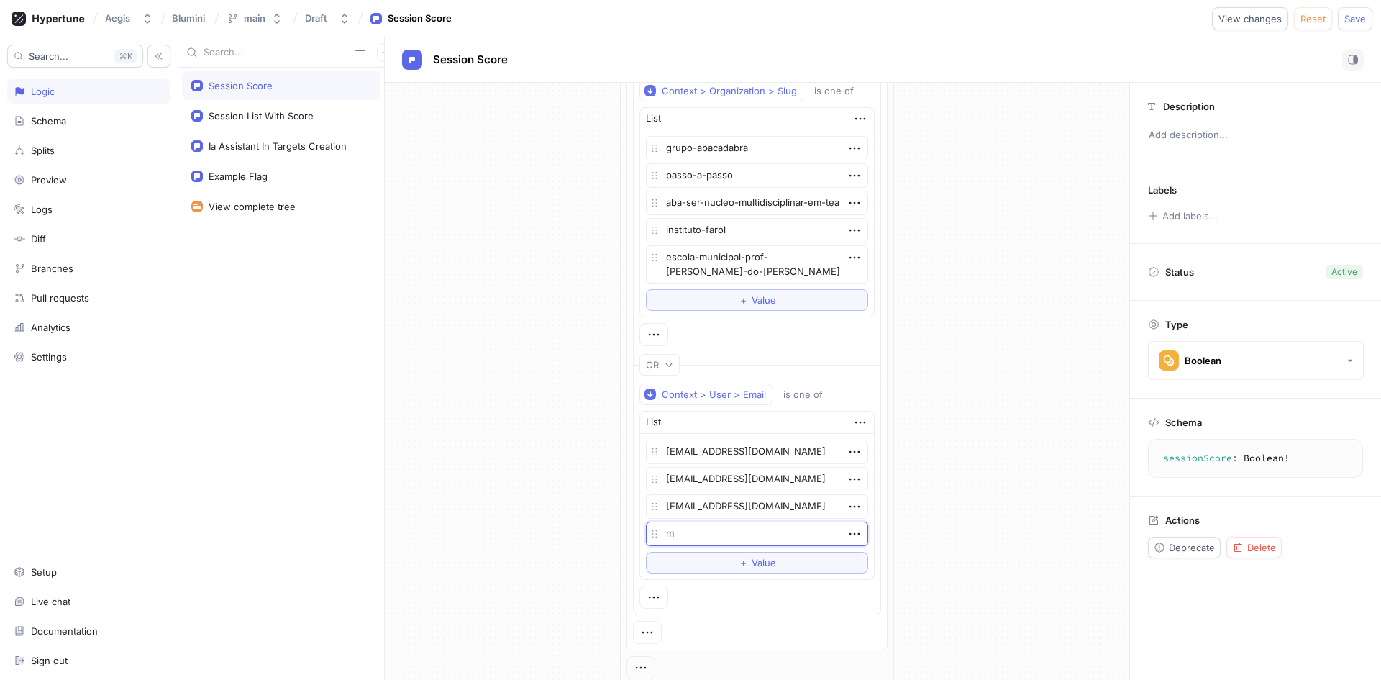
type textarea "x"
type textarea "m"
type textarea "x"
type textarea "me"
type textarea "x"
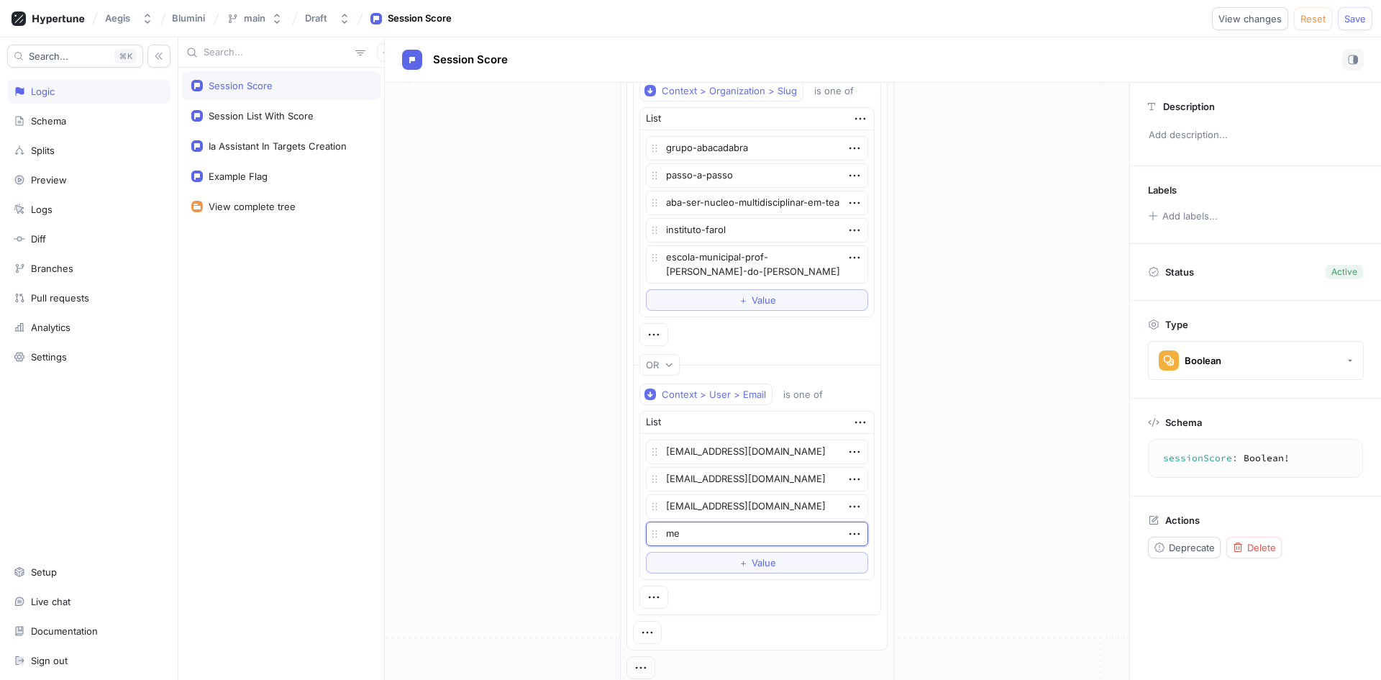
type textarea "[PERSON_NAME]"
type textarea "x"
type textarea "melv"
type textarea "x"
type textarea "melvi"
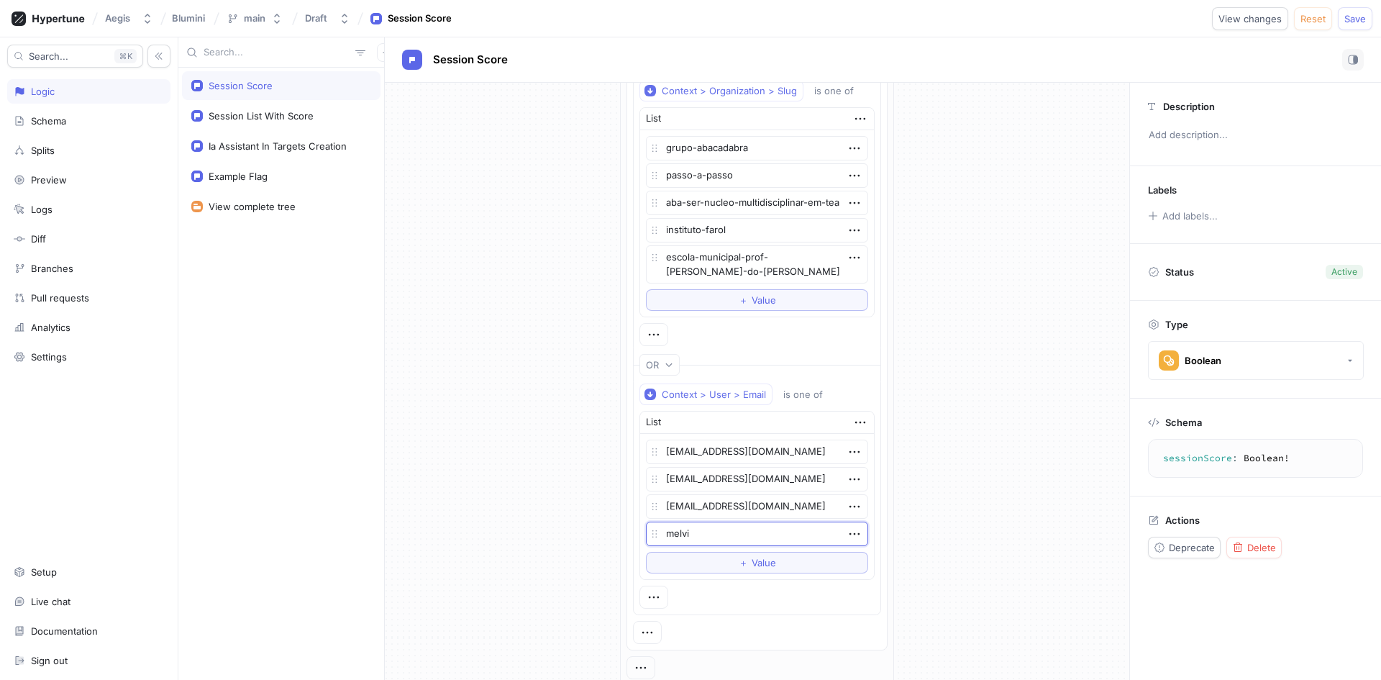
type textarea "x"
type textarea "melvi@"
type textarea "x"
type textarea "melvi@a"
type textarea "x"
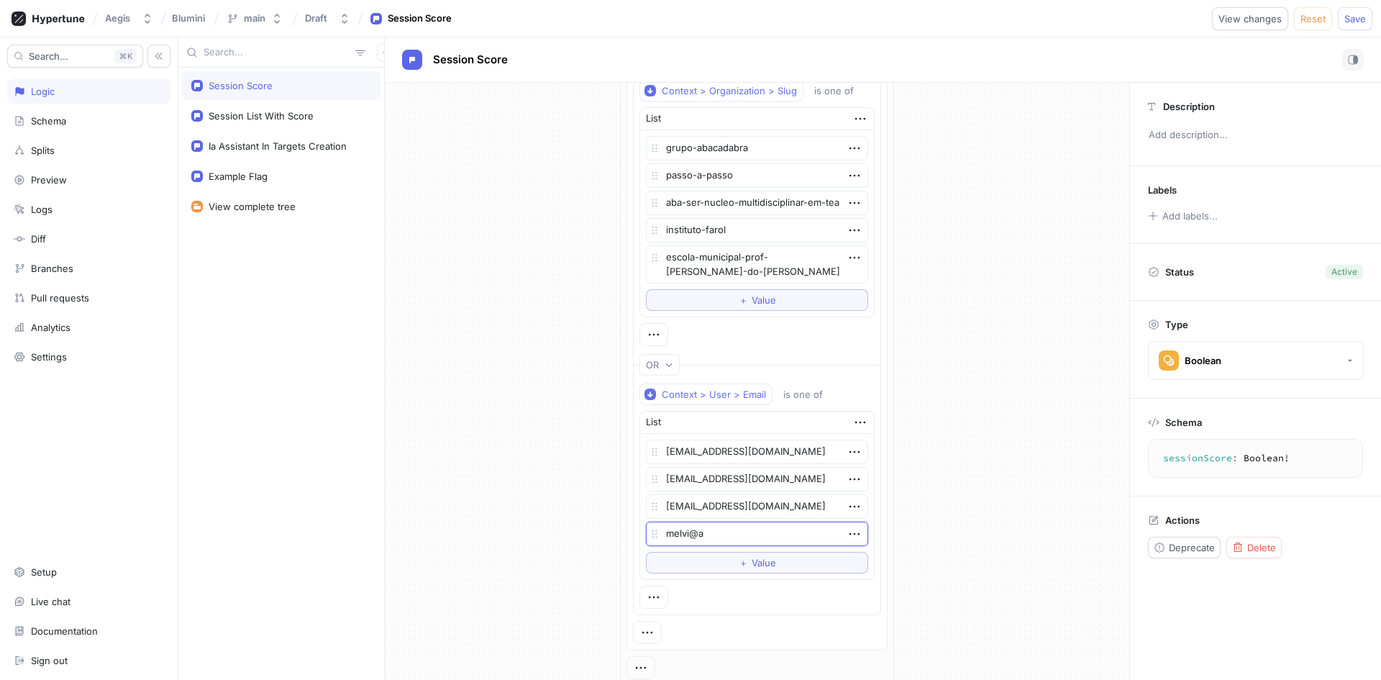
type textarea "melvi@ae"
type textarea "x"
type textarea "melvi@aeg"
type textarea "x"
type textarea "melvi@aegi"
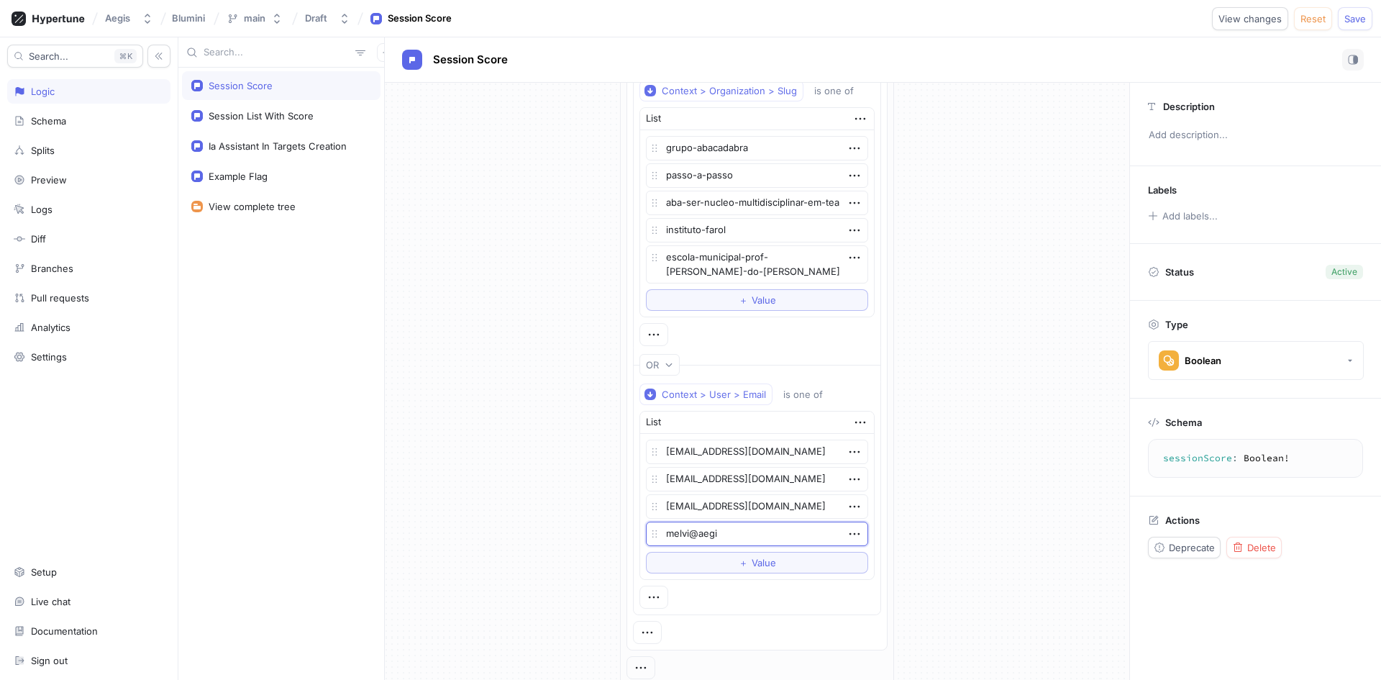
type textarea "x"
type textarea "melvi@aegis"
type textarea "x"
type textarea "melvi@aegis."
type textarea "x"
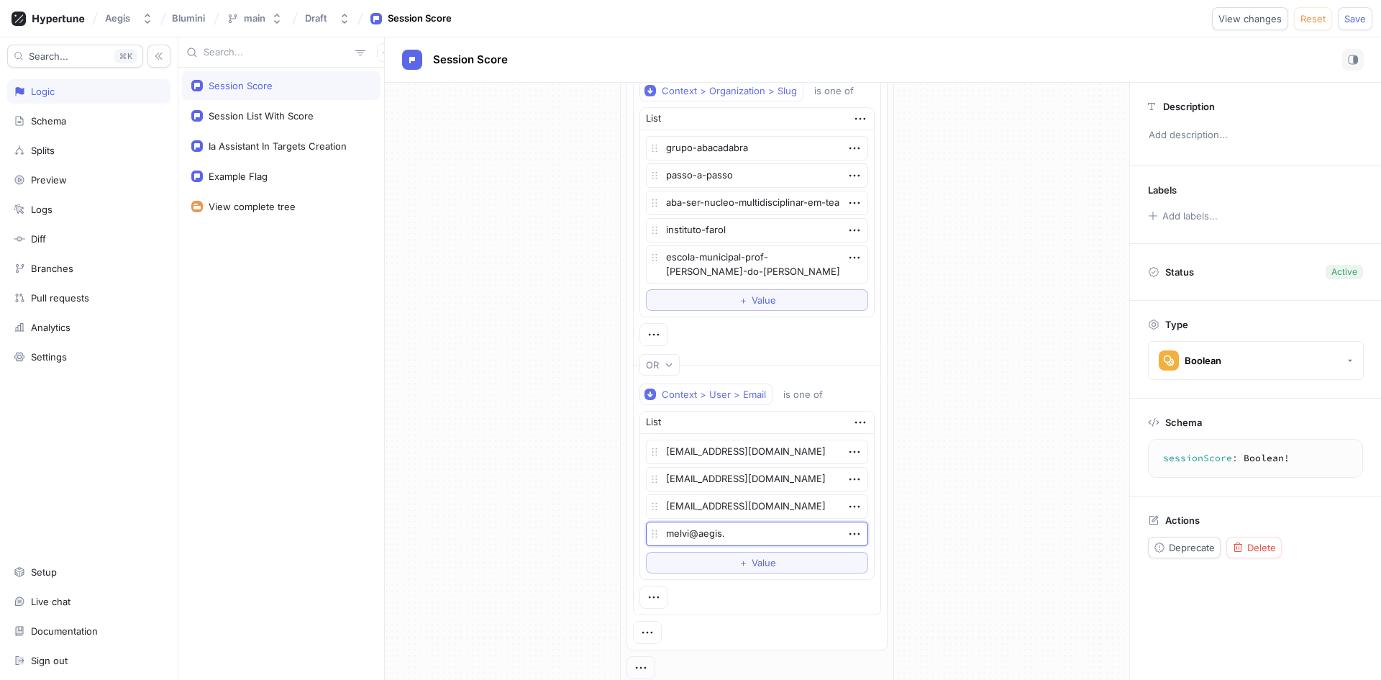
type textarea "melvi@aegis.d"
type textarea "x"
type textarea "[EMAIL_ADDRESS][DOMAIN_NAME]"
type textarea "x"
type textarea "[EMAIL_ADDRESS][DOMAIN_NAME]"
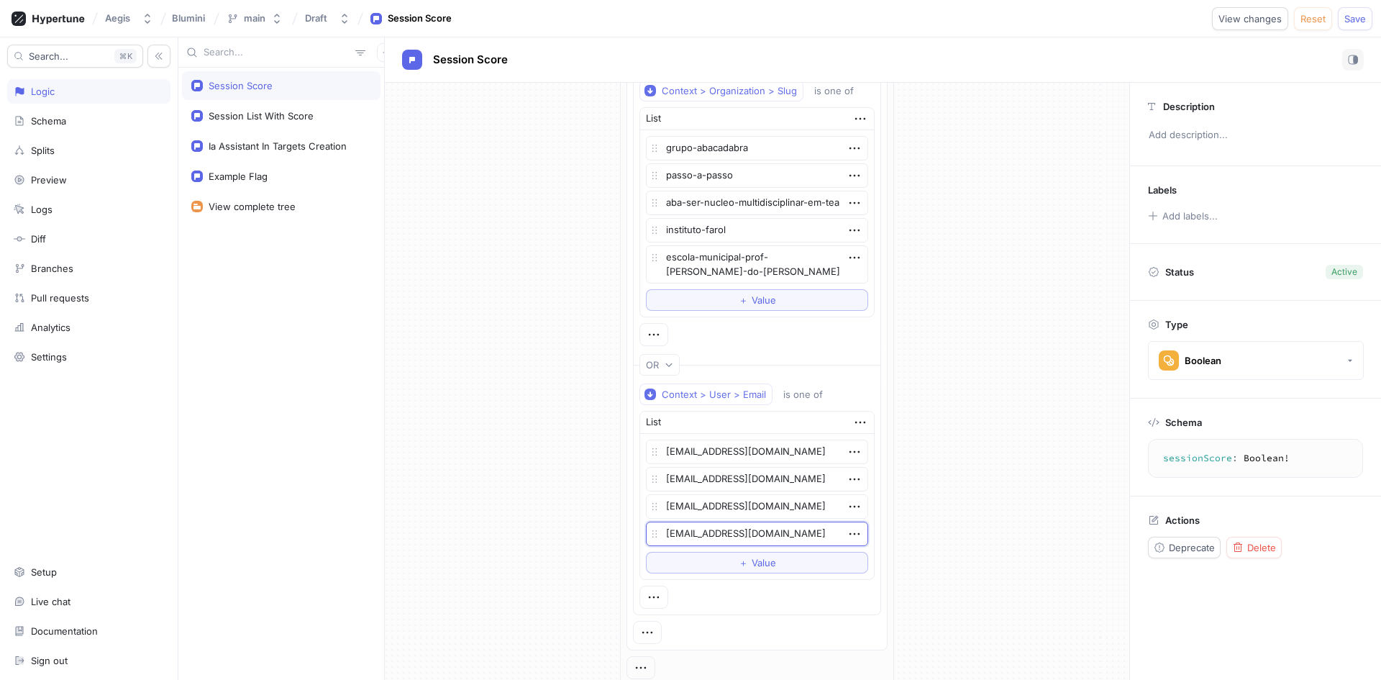
type textarea "x"
type textarea "[EMAIL_ADDRESS][DOMAIN_NAME]."
type textarea "x"
type textarea "melvi@aegis.dev.b"
type textarea "x"
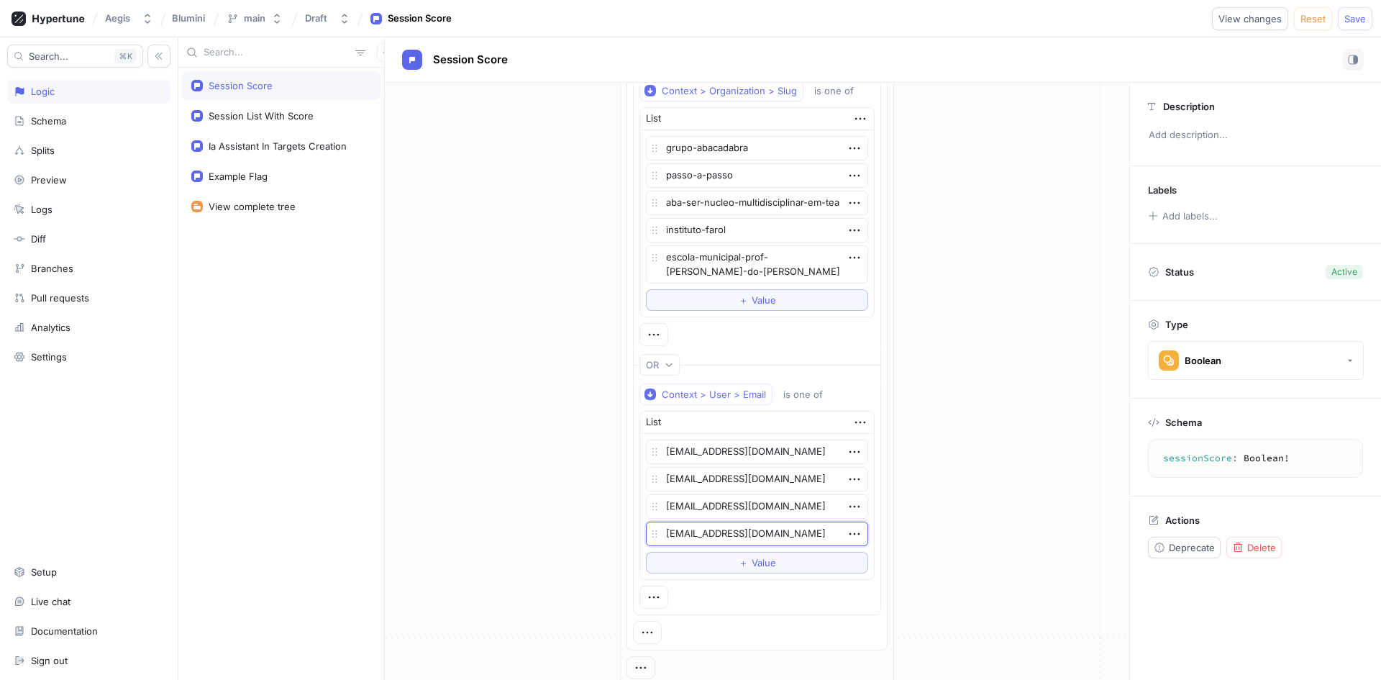
type textarea "[EMAIL_ADDRESS][DOMAIN_NAME]"
click at [942, 498] on div "If Context > Environment is one of List Preview Dev Prod Dev Preview To pick up…" at bounding box center [757, 197] width 744 height 1236
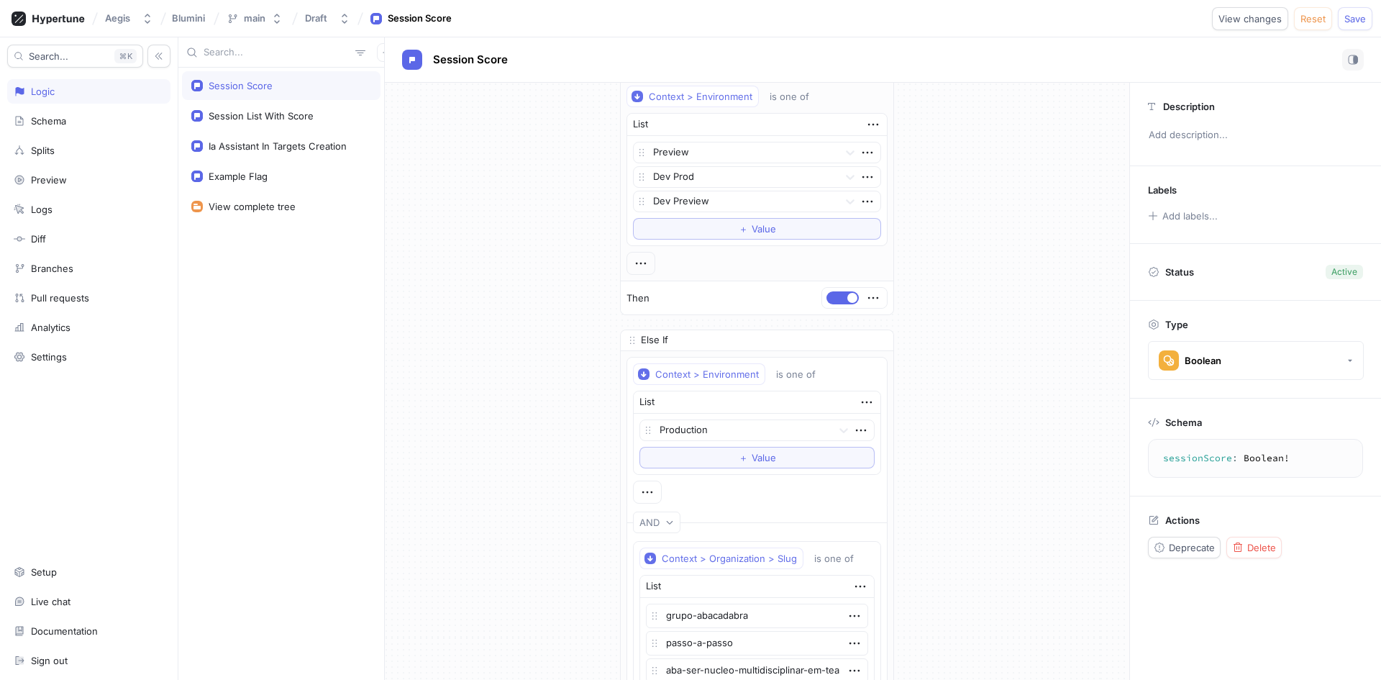
scroll to position [0, 0]
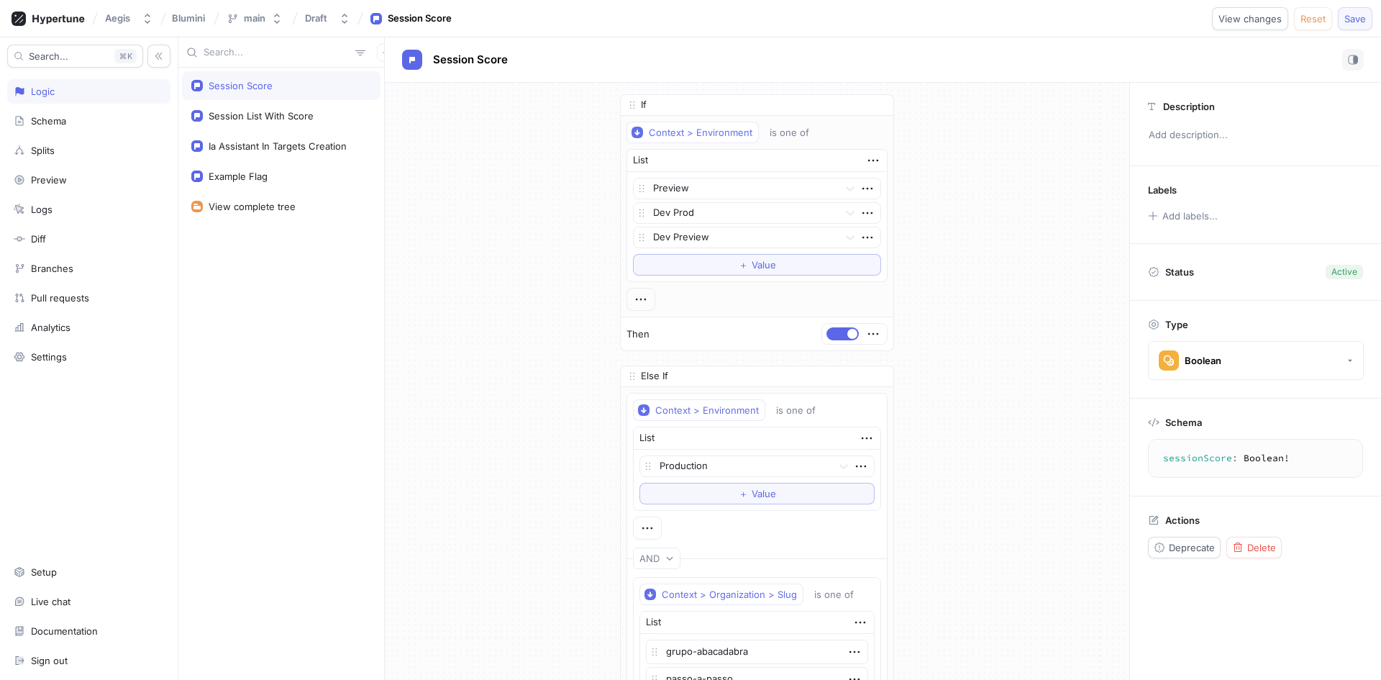
click at [1354, 14] on span "Save" at bounding box center [1355, 18] width 22 height 9
type textarea "x"
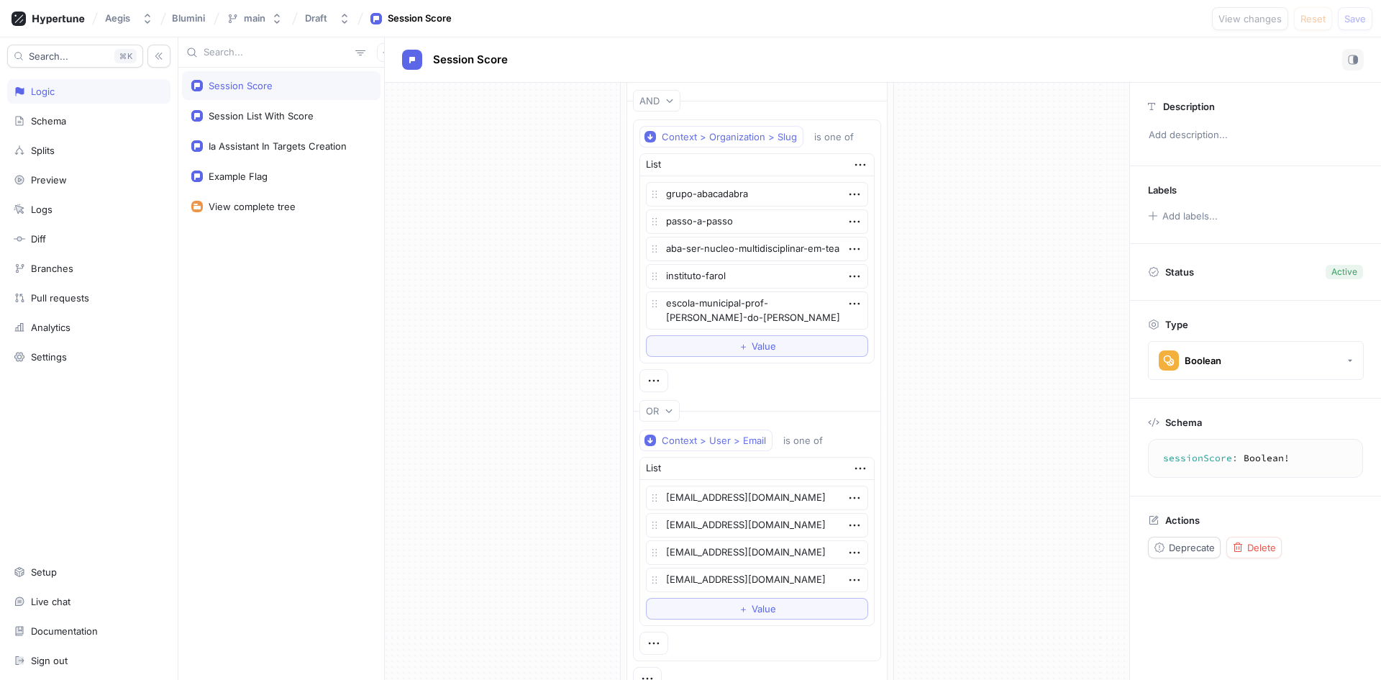
scroll to position [432, 0]
